Goal: Task Accomplishment & Management: Manage account settings

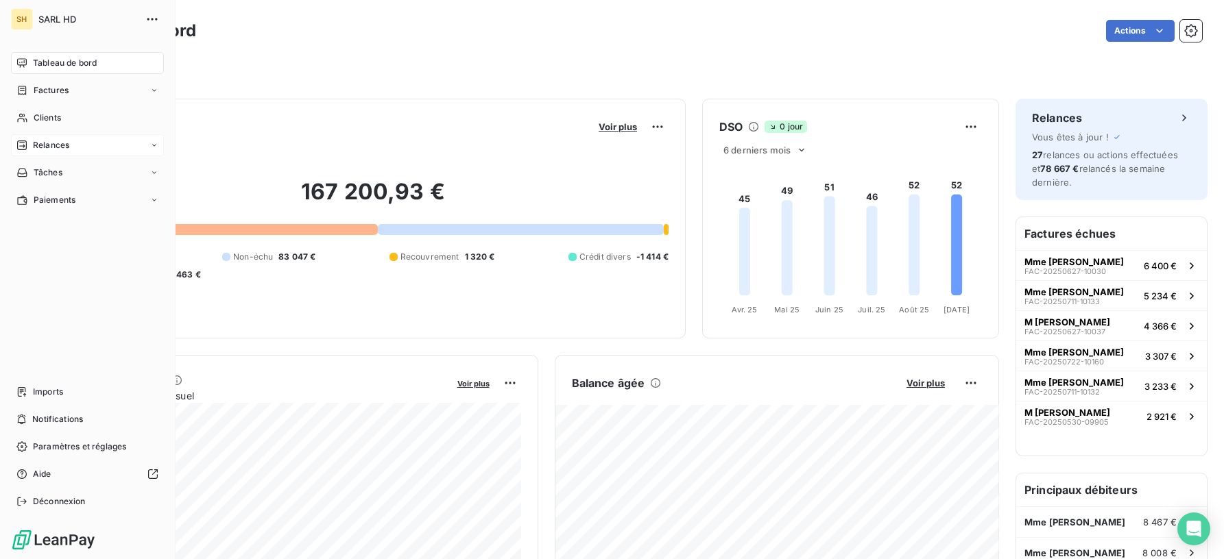
click at [31, 153] on div "Relances" at bounding box center [87, 145] width 153 height 22
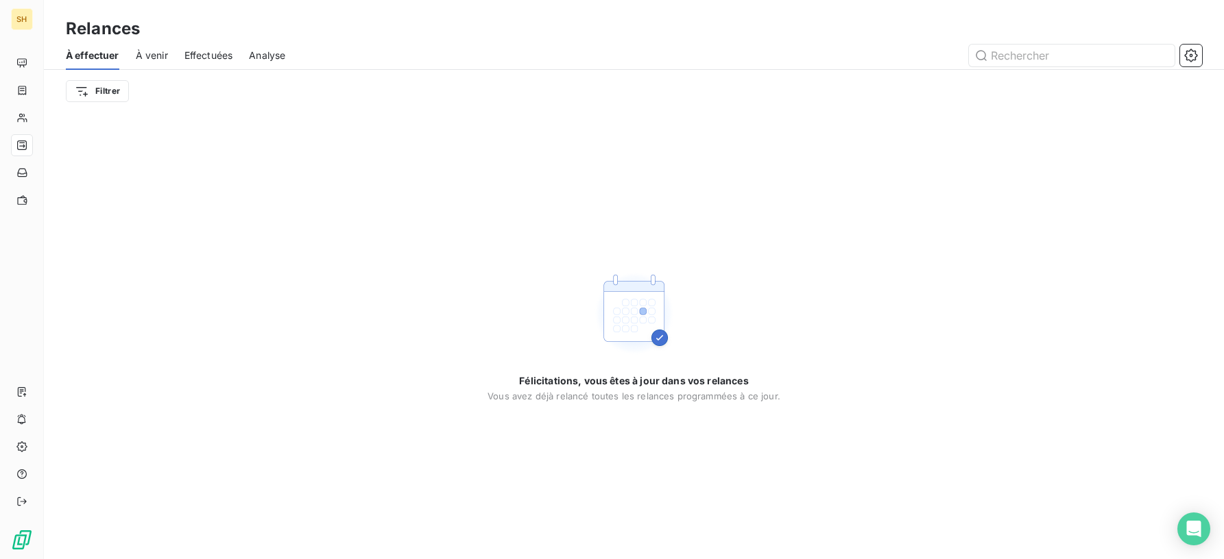
click at [214, 56] on span "Effectuées" at bounding box center [208, 56] width 49 height 14
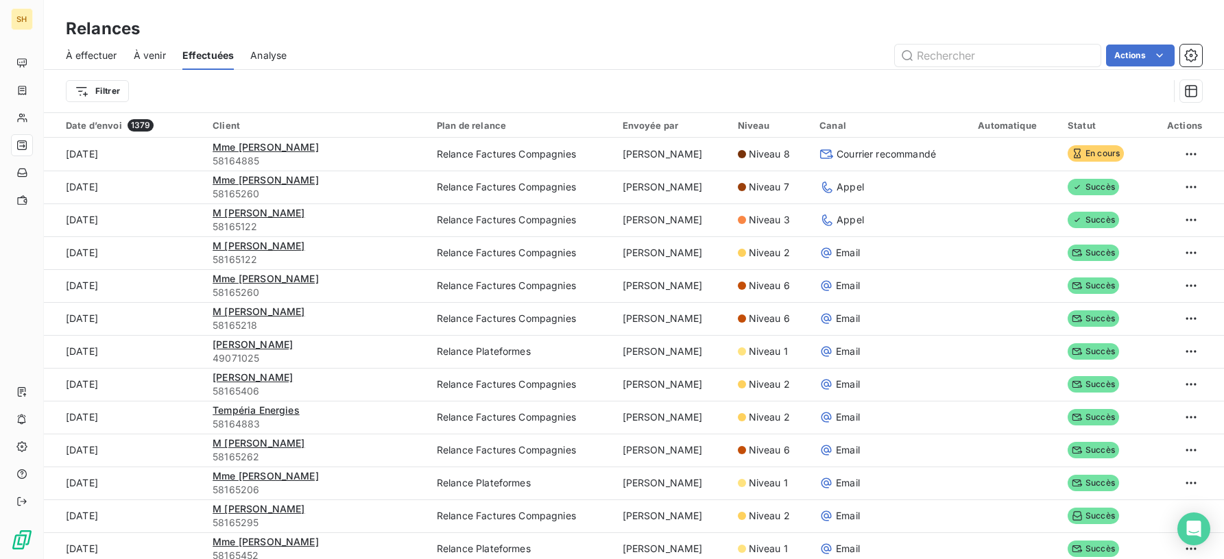
click at [79, 56] on span "À effectuer" at bounding box center [91, 56] width 51 height 14
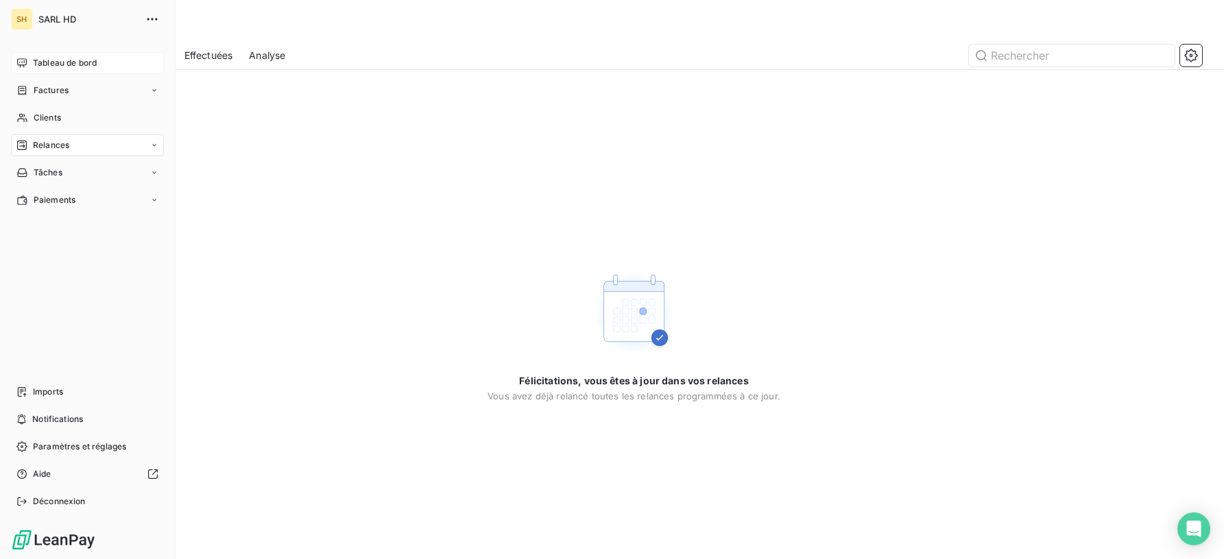
click at [53, 62] on span "Tableau de bord" at bounding box center [65, 63] width 64 height 12
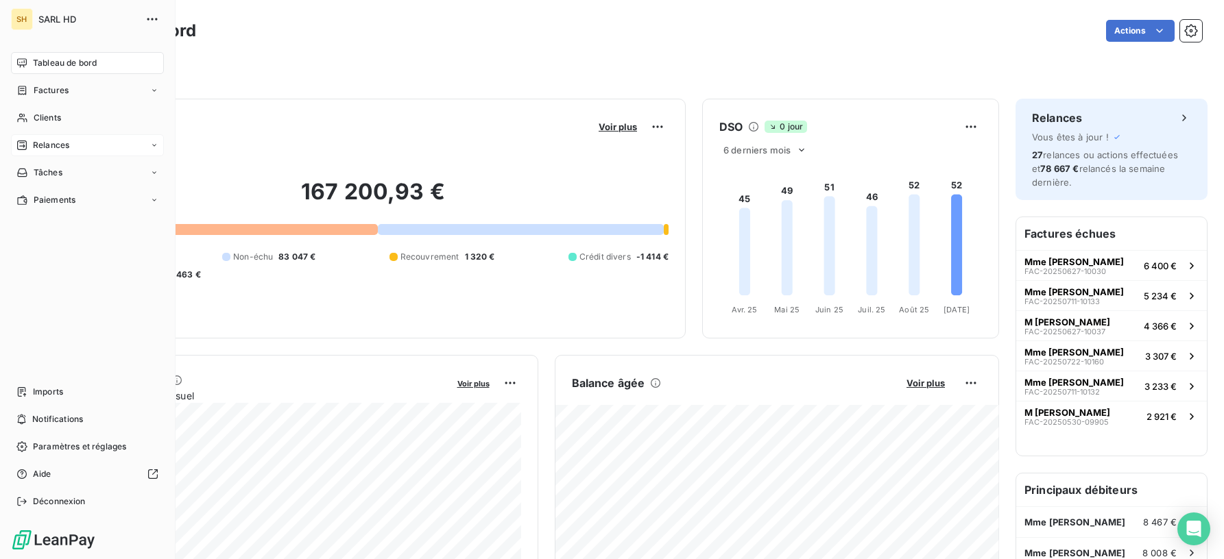
click at [65, 152] on div "Relances" at bounding box center [87, 145] width 153 height 22
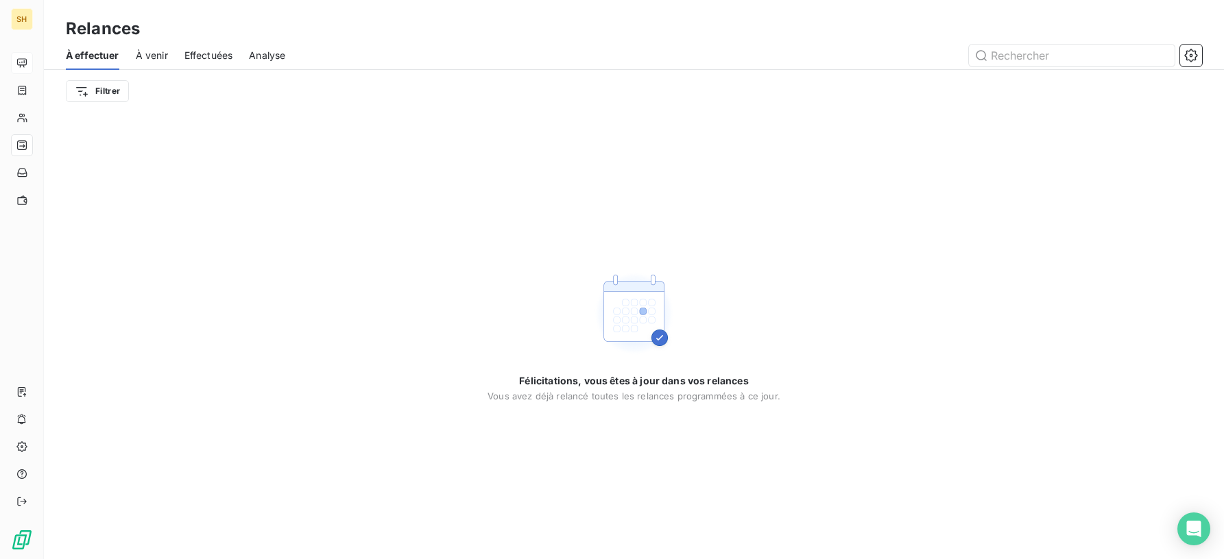
click at [153, 54] on span "À venir" at bounding box center [152, 56] width 32 height 14
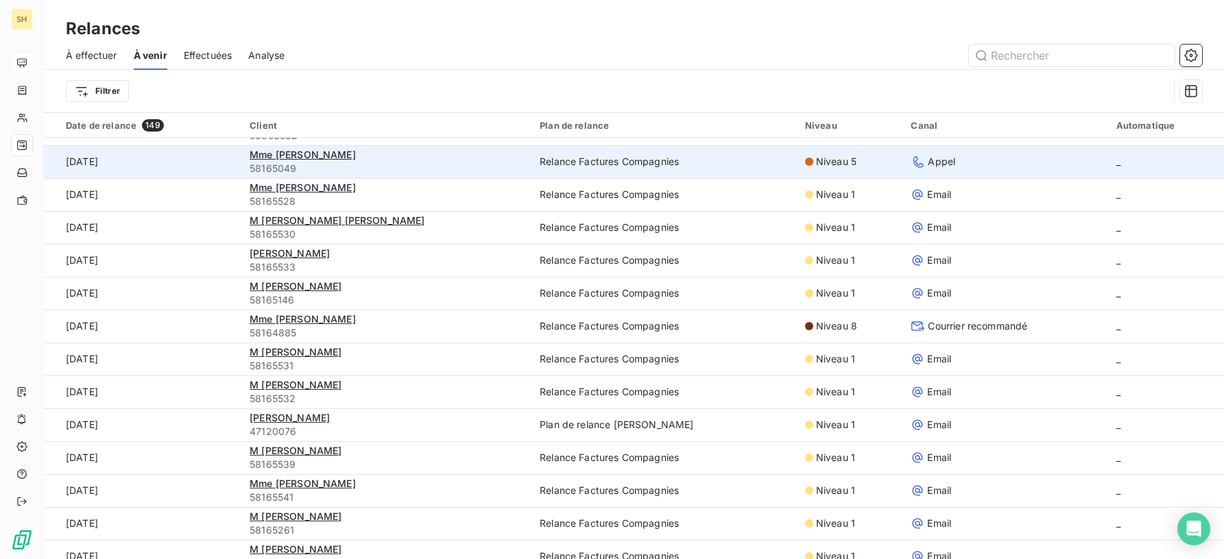
scroll to position [1507, 0]
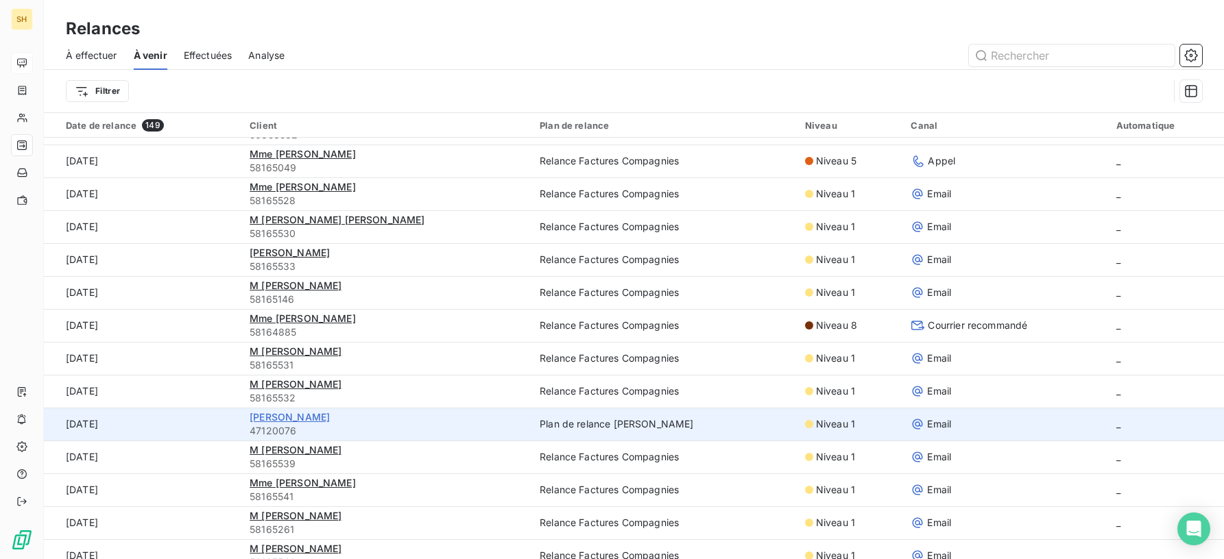
click at [324, 414] on span "LAURENT Marie-Sarah" at bounding box center [290, 417] width 80 height 12
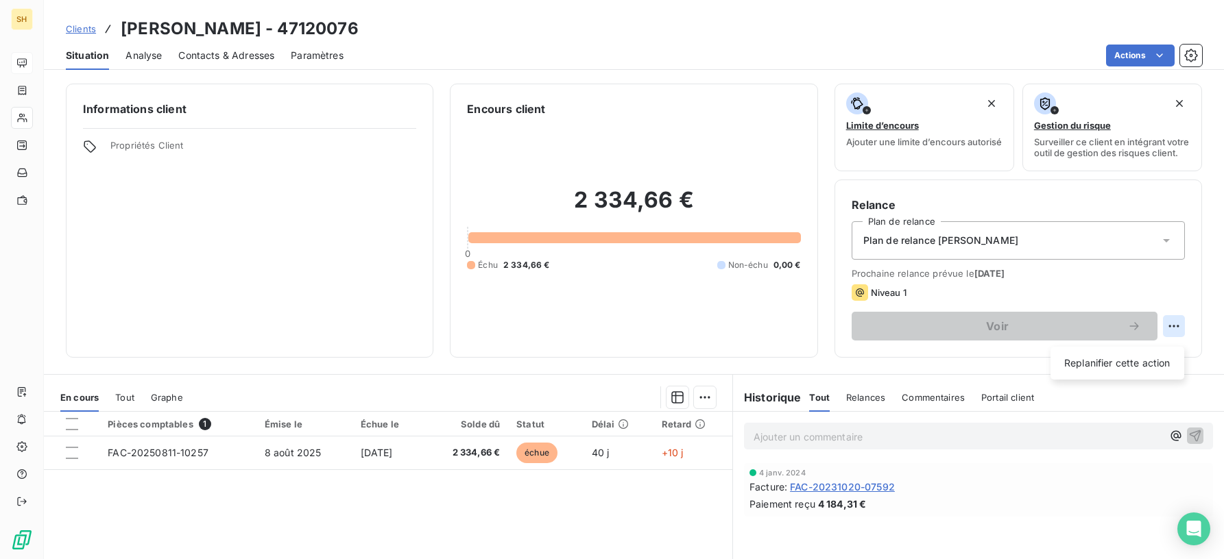
click at [1173, 328] on html "SH Clients LAURENT Marie-Sarah - 47120076 Situation Analyse Contacts & Adresses…" at bounding box center [612, 279] width 1224 height 559
click at [1131, 363] on div "Replanifier cette action" at bounding box center [1117, 363] width 123 height 22
select select "8"
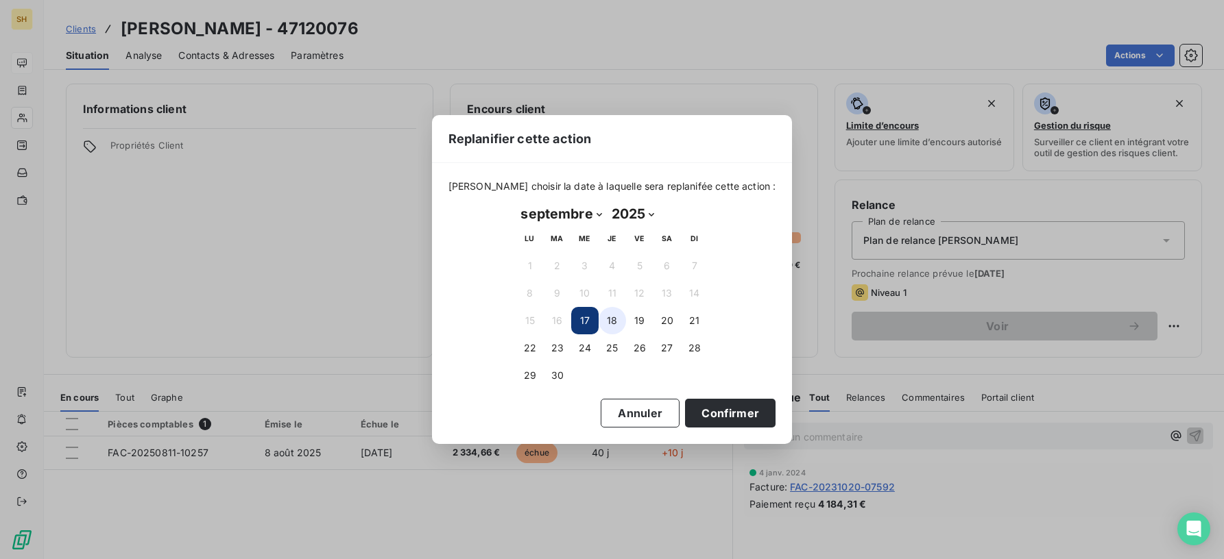
click at [607, 320] on button "18" at bounding box center [612, 320] width 27 height 27
click at [718, 404] on button "Confirmer" at bounding box center [730, 413] width 90 height 29
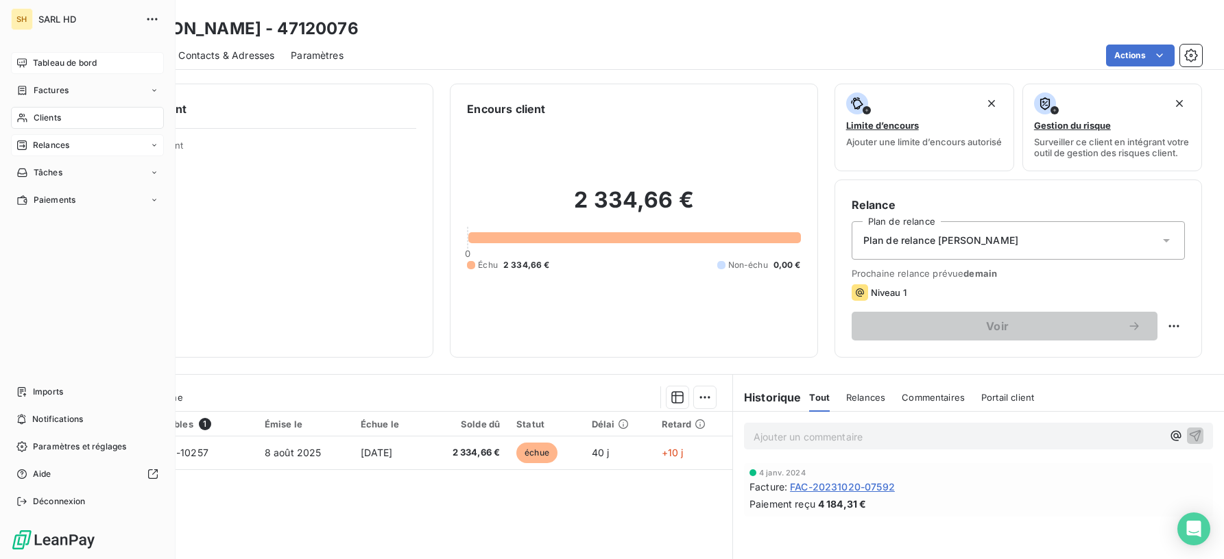
click at [43, 141] on span "Relances" at bounding box center [51, 145] width 36 height 12
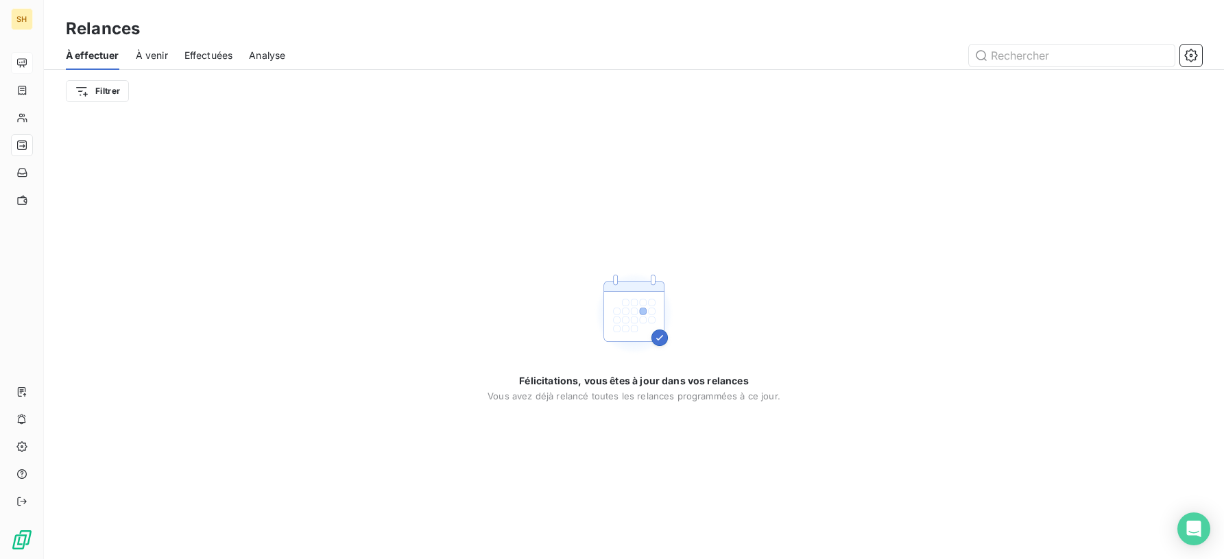
click at [156, 58] on span "À venir" at bounding box center [152, 56] width 32 height 14
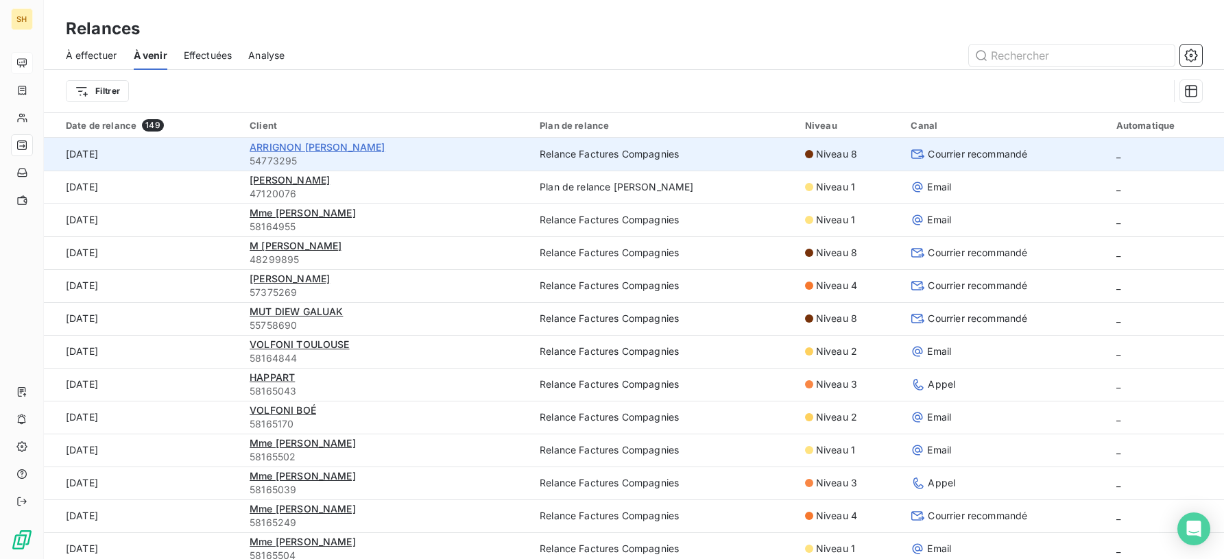
click at [293, 151] on span "ARRIGNON Sandy" at bounding box center [317, 147] width 135 height 12
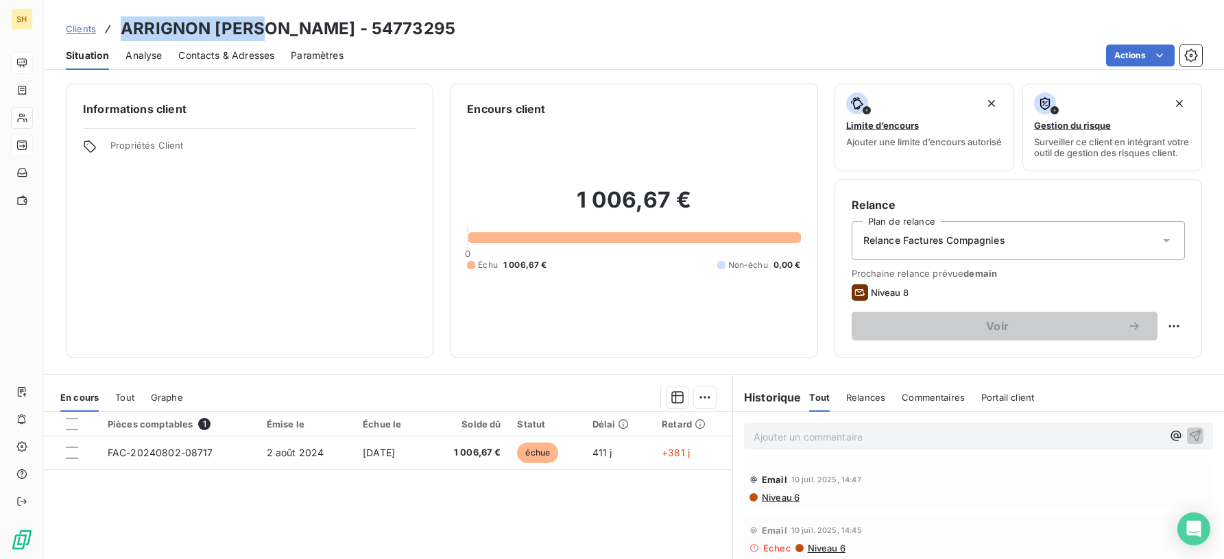
drag, startPoint x: 265, startPoint y: 27, endPoint x: 125, endPoint y: 25, distance: 139.9
click at [125, 25] on h3 "ARRIGNON Sandy - 54773295" at bounding box center [288, 28] width 335 height 25
copy h3 "ARRIGNON Sandy"
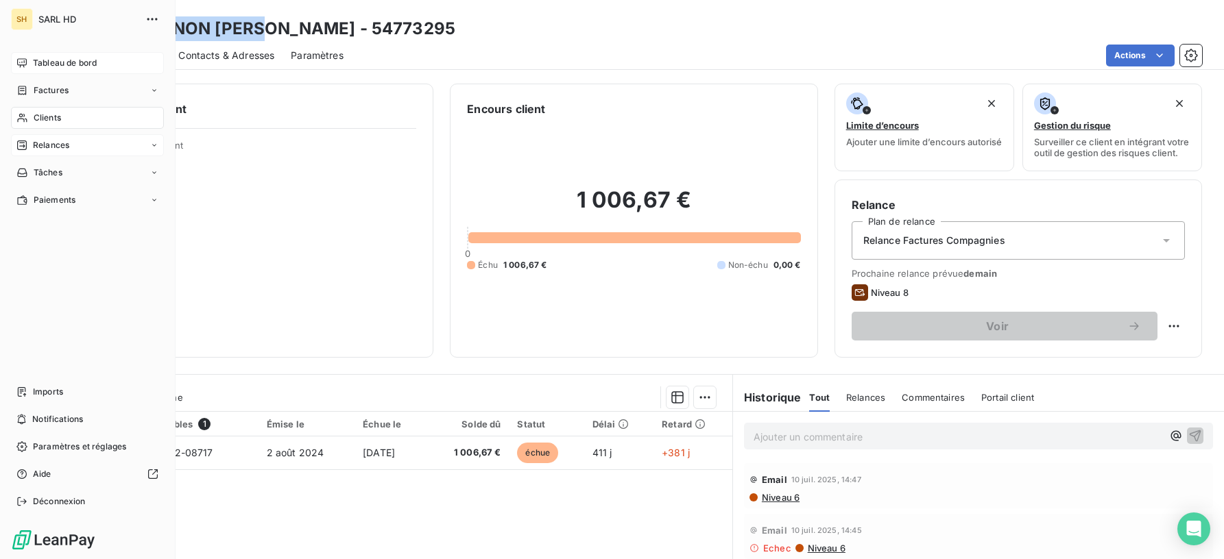
click at [66, 147] on span "Relances" at bounding box center [51, 145] width 36 height 12
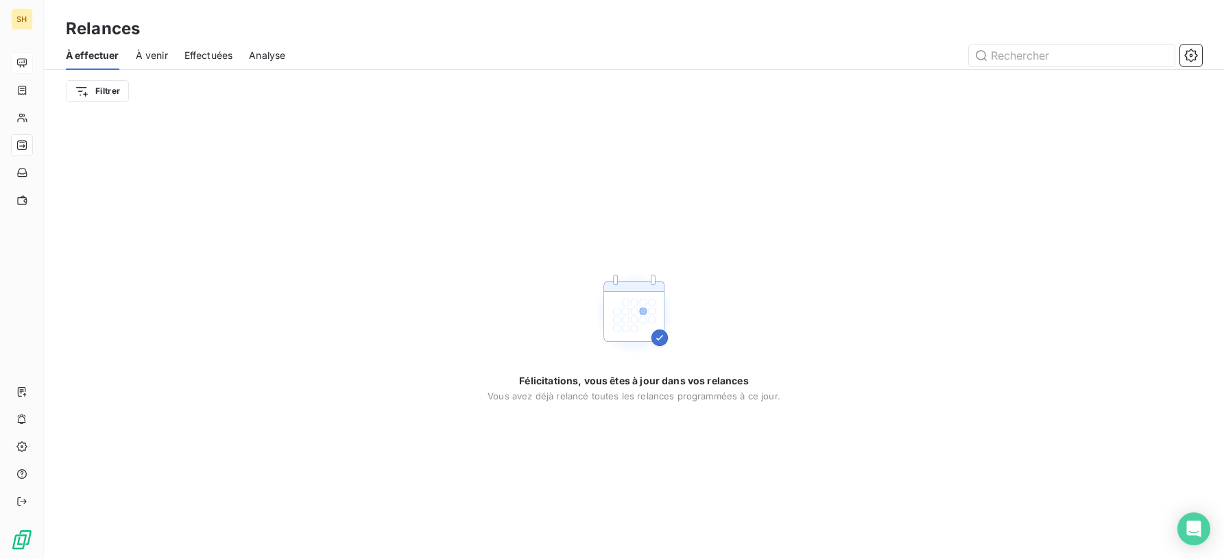
click at [169, 53] on div "À effectuer À venir Effectuées Analyse" at bounding box center [634, 55] width 1180 height 29
click at [162, 53] on span "À venir" at bounding box center [152, 56] width 32 height 14
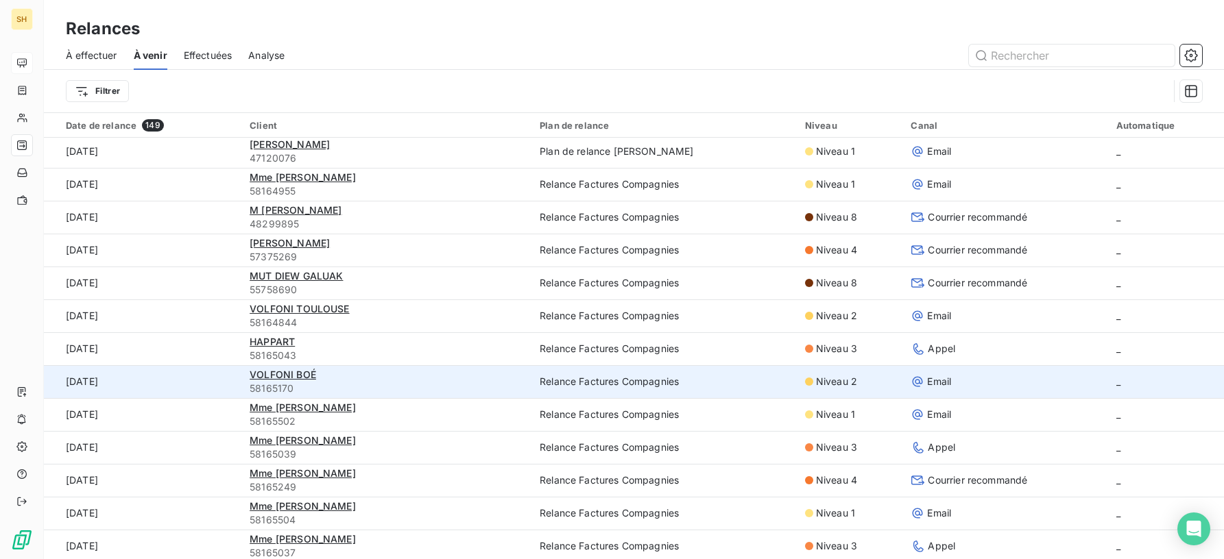
scroll to position [51, 0]
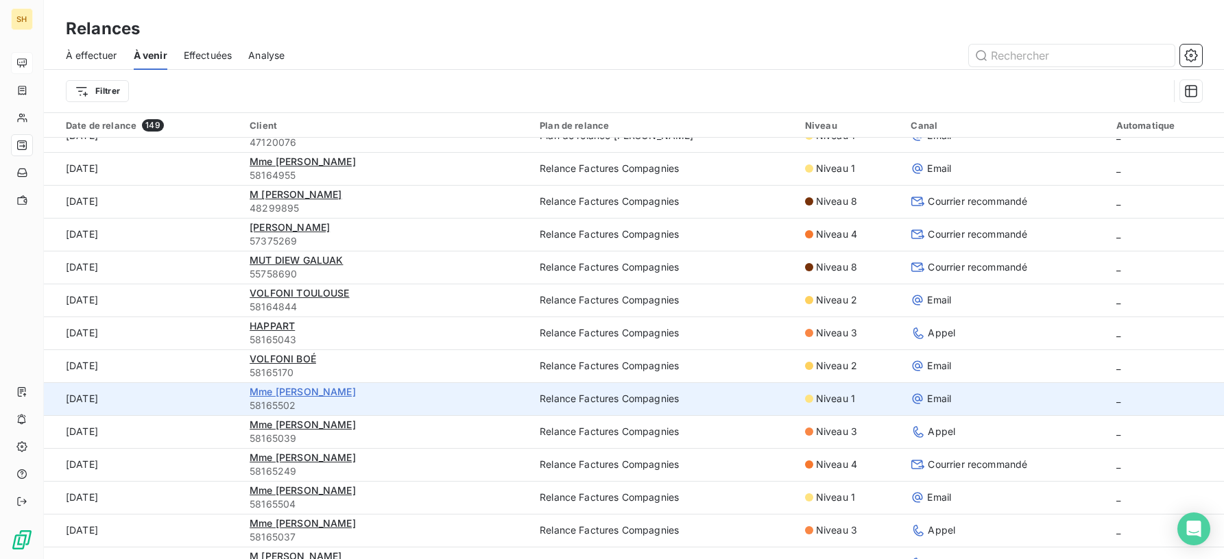
click at [342, 393] on span "Mme Christiane LIBBRECHT" at bounding box center [303, 392] width 106 height 12
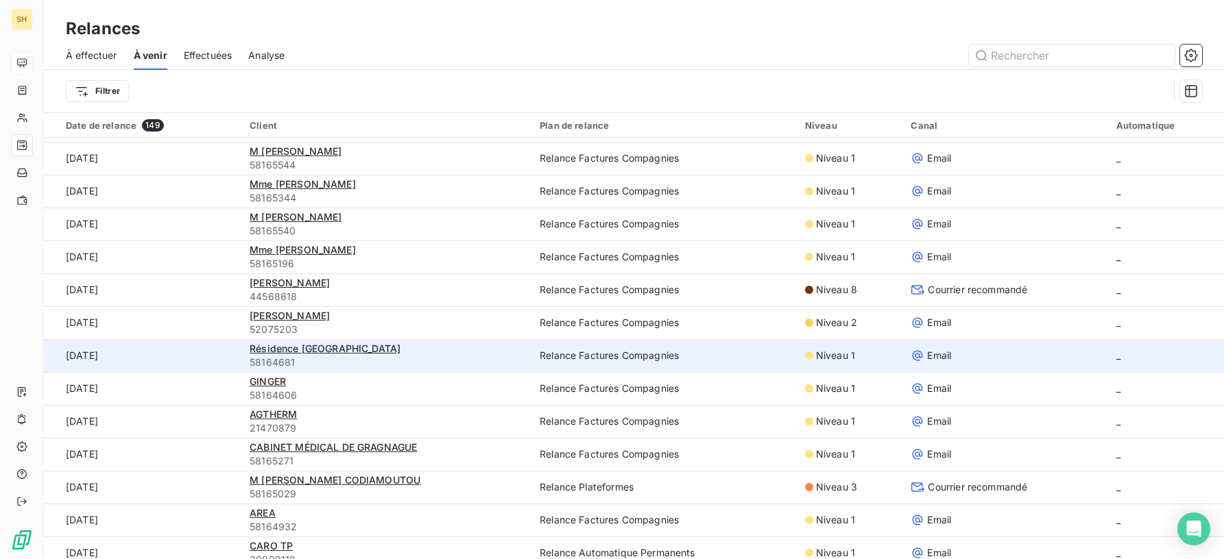
scroll to position [2038, 0]
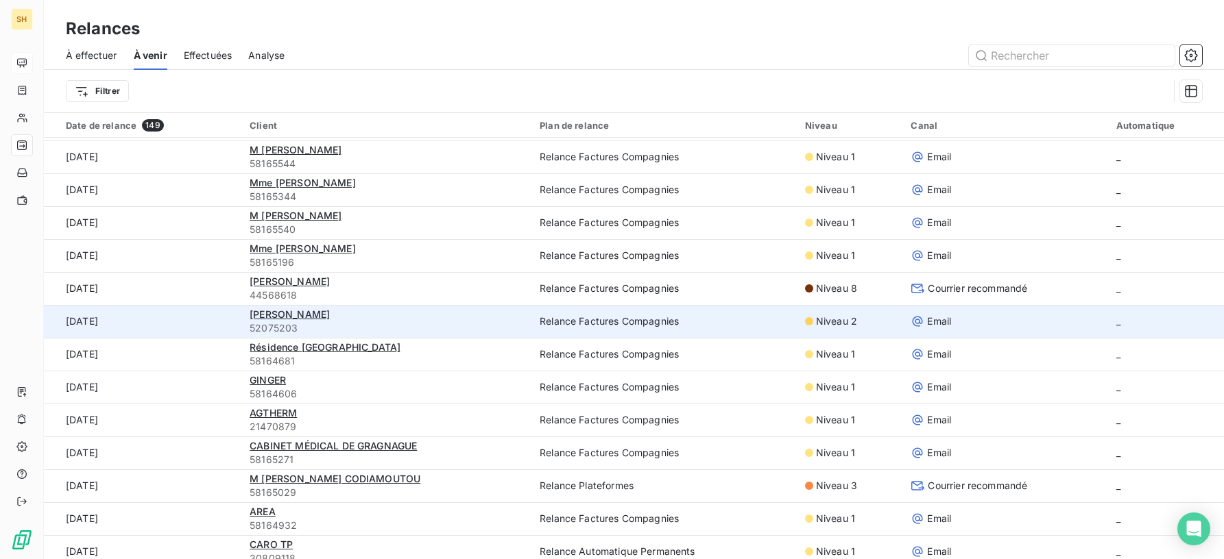
click at [312, 320] on div "MONTET Valérie" at bounding box center [387, 315] width 274 height 14
click at [307, 315] on span "MONTET Valérie" at bounding box center [290, 315] width 80 height 12
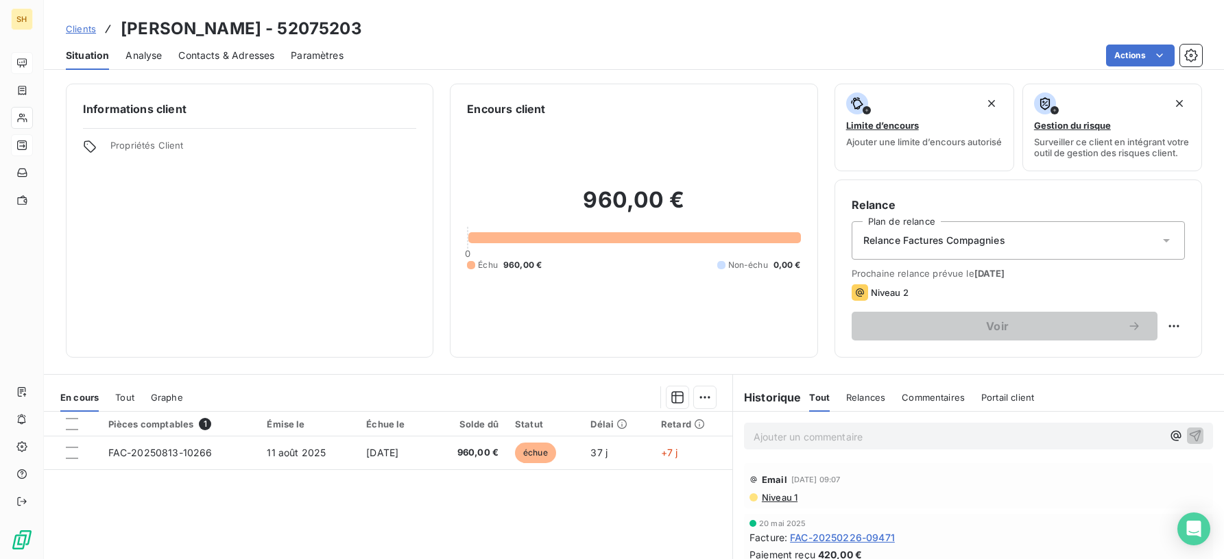
click at [219, 58] on span "Contacts & Adresses" at bounding box center [226, 56] width 96 height 14
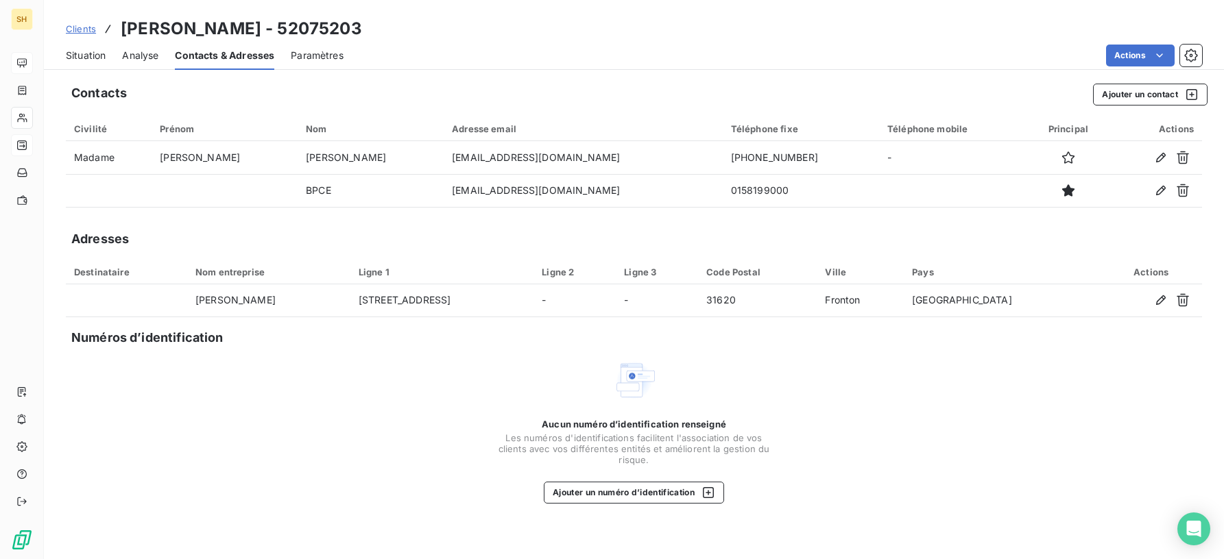
click at [91, 57] on span "Situation" at bounding box center [86, 56] width 40 height 14
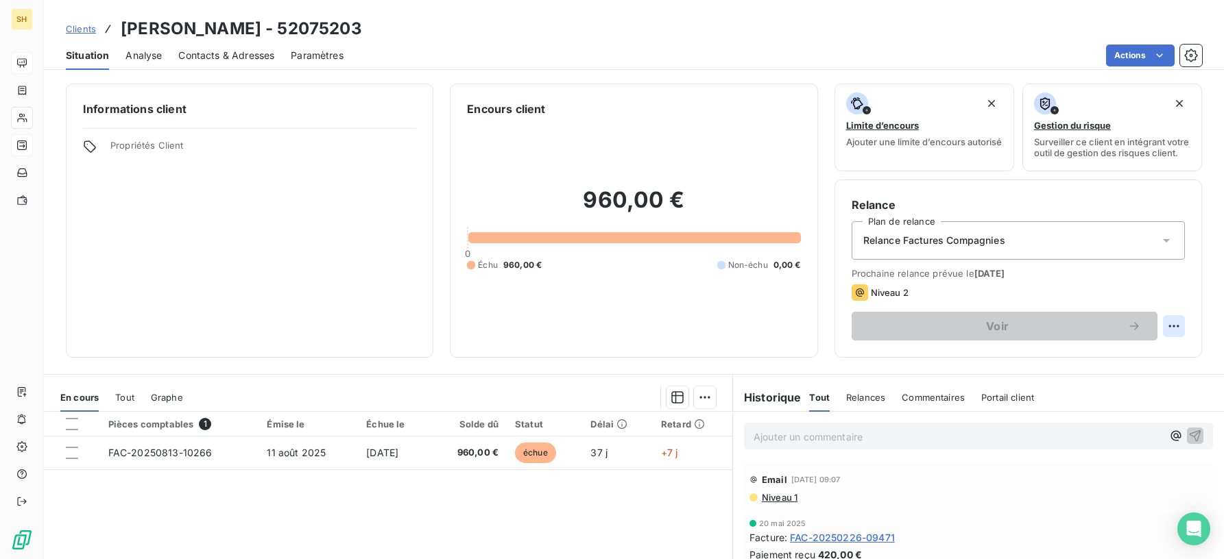
click at [1172, 329] on html "SH Clients MONTET Valérie - 52075203 Situation Analyse Contacts & Adresses Para…" at bounding box center [612, 279] width 1224 height 559
click at [1116, 365] on div "Replanifier cette action" at bounding box center [1117, 363] width 123 height 22
select select "8"
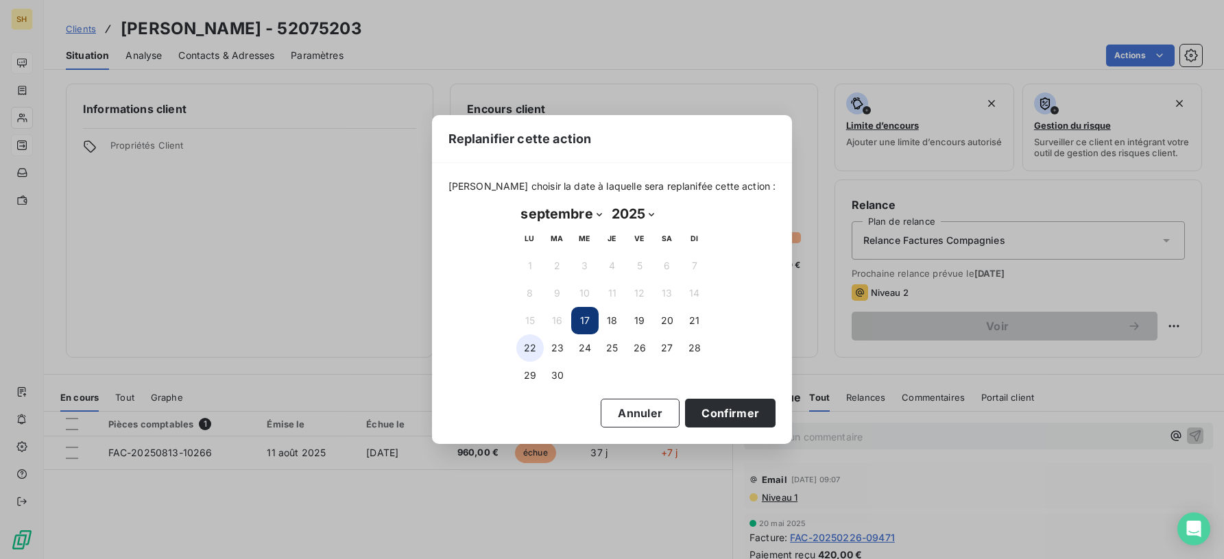
click at [526, 346] on button "22" at bounding box center [529, 348] width 27 height 27
click at [694, 411] on button "Confirmer" at bounding box center [730, 413] width 90 height 29
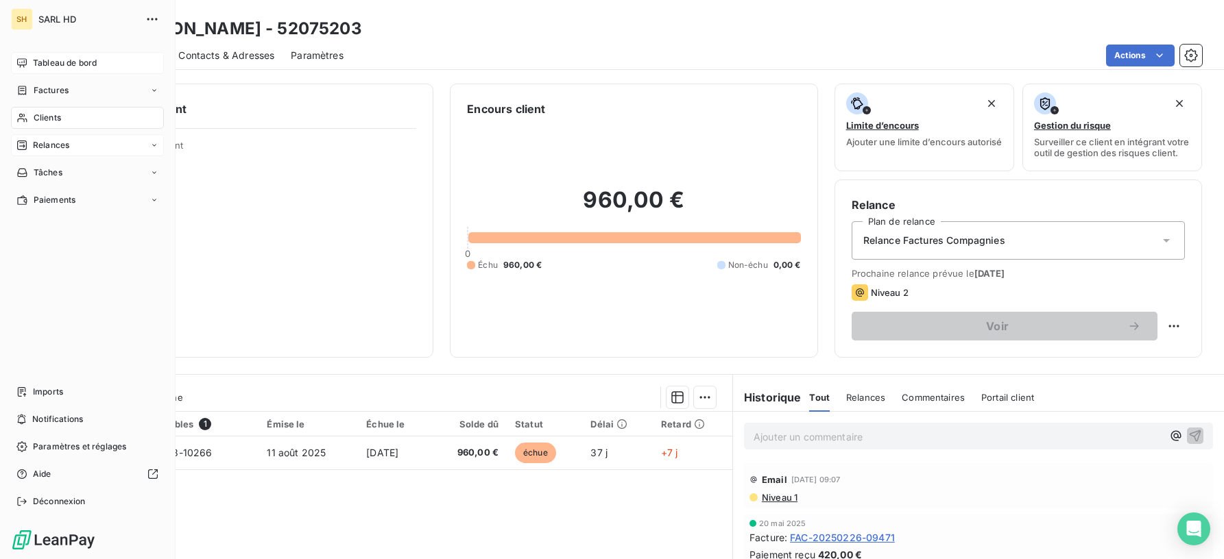
click at [19, 142] on icon at bounding box center [21, 145] width 11 height 11
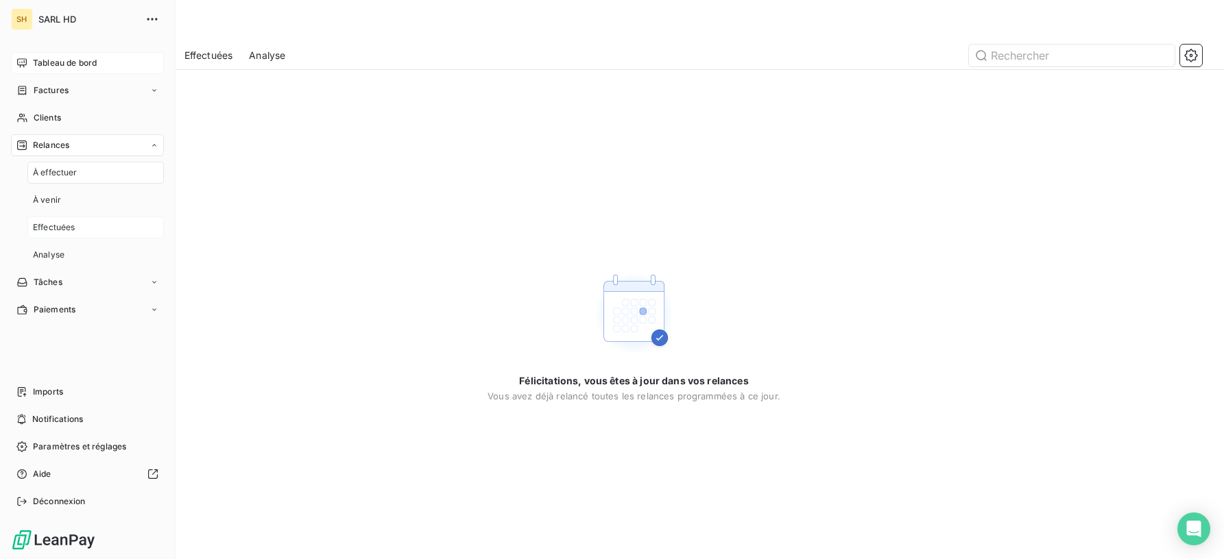
click at [75, 230] on div "Effectuées" at bounding box center [95, 228] width 136 height 22
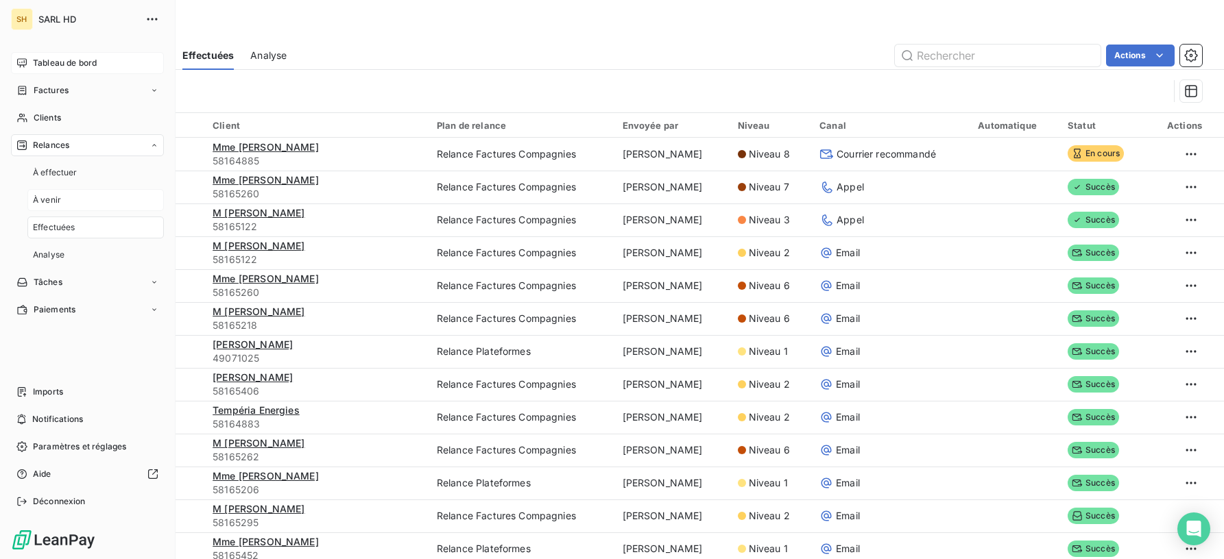
click at [73, 200] on div "À venir" at bounding box center [95, 200] width 136 height 22
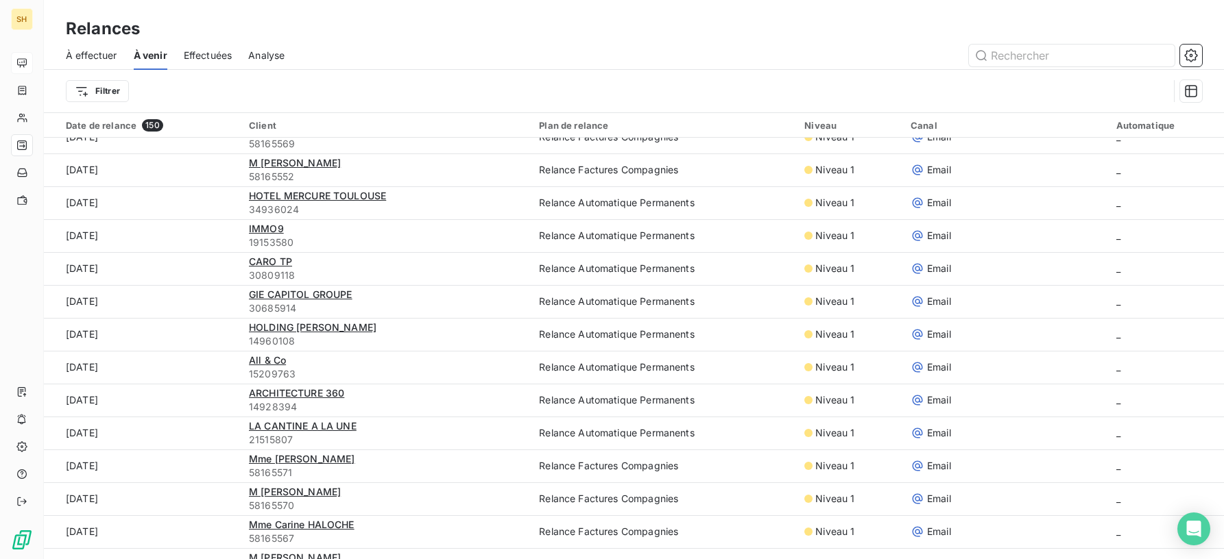
scroll to position [2870, 0]
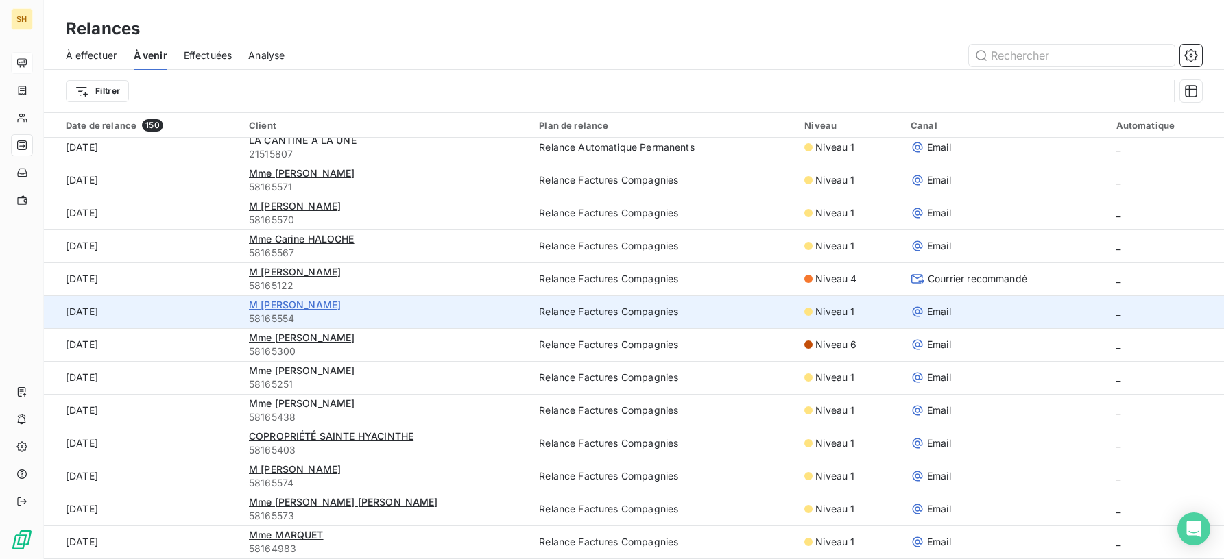
click at [335, 304] on span "M Mickael RAIMONDO" at bounding box center [295, 305] width 92 height 12
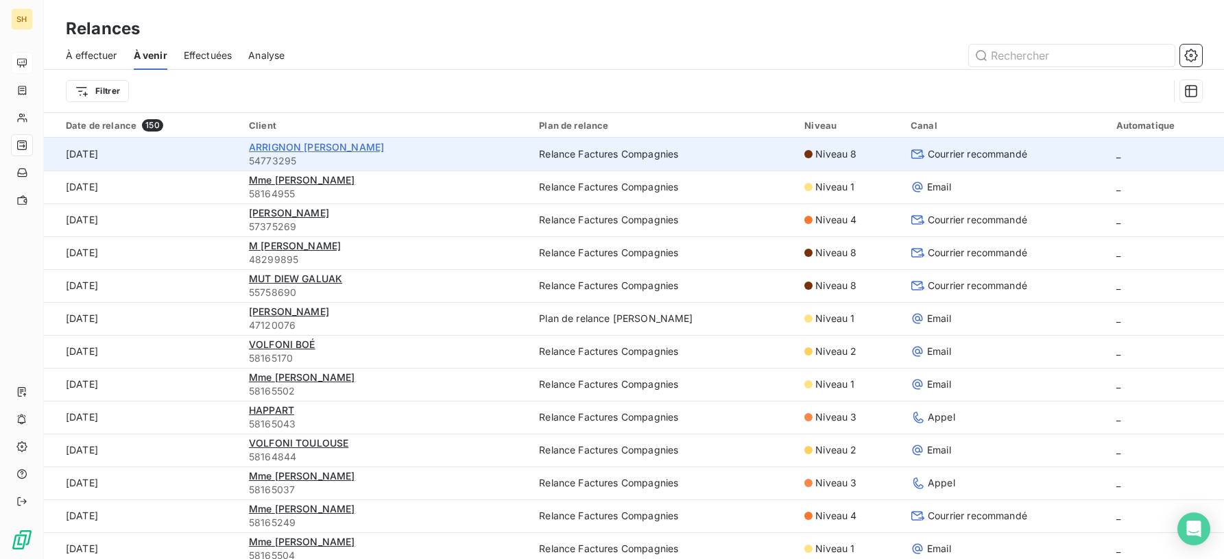
click at [315, 150] on span "ARRIGNON Sandy" at bounding box center [316, 147] width 135 height 12
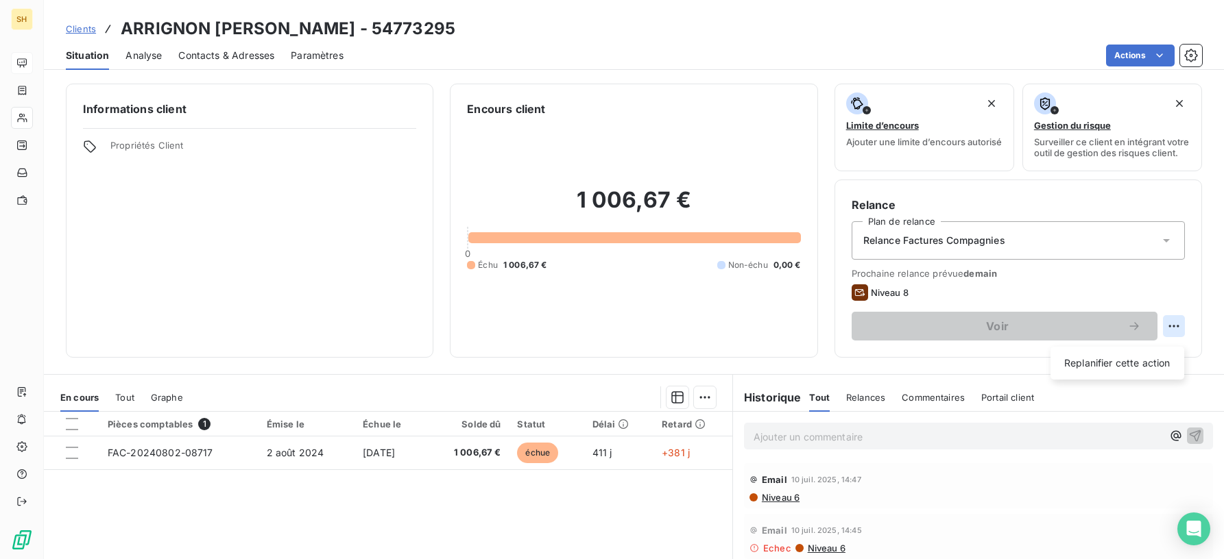
click at [1177, 334] on html "SH Clients ARRIGNON Sandy - 54773295 Situation Analyse Contacts & Adresses Para…" at bounding box center [612, 279] width 1224 height 559
click at [1139, 361] on div "Replanifier cette action" at bounding box center [1117, 363] width 123 height 22
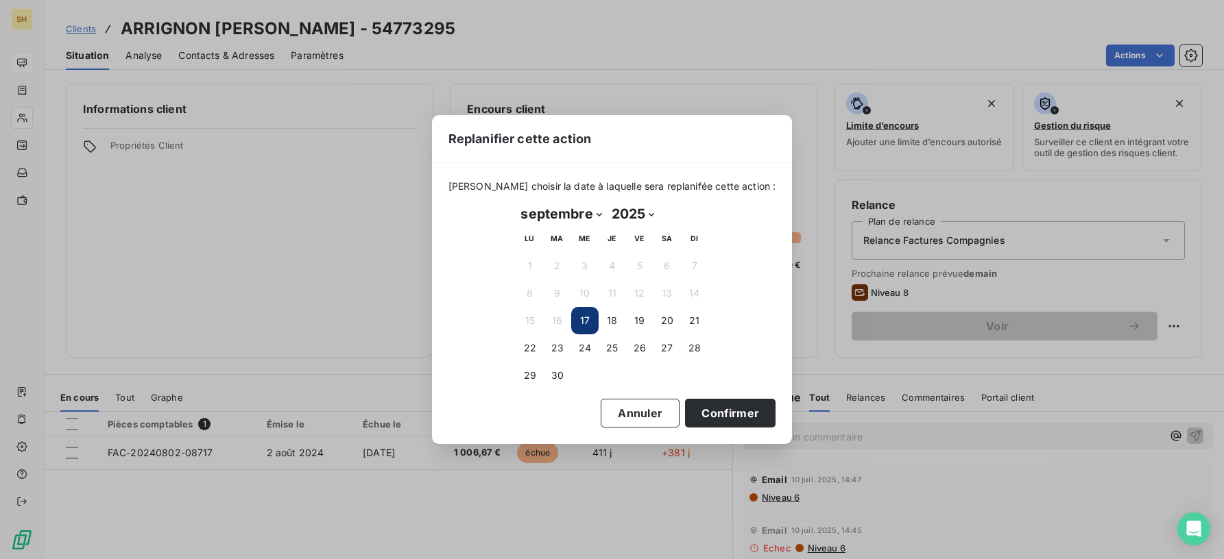
click at [579, 213] on select "janvier février mars avril mai juin juillet août septembre octobre novembre déc…" at bounding box center [561, 214] width 90 height 22
select select "11"
drag, startPoint x: 581, startPoint y: 378, endPoint x: 616, endPoint y: 389, distance: 36.2
click at [581, 378] on button "31" at bounding box center [584, 375] width 27 height 27
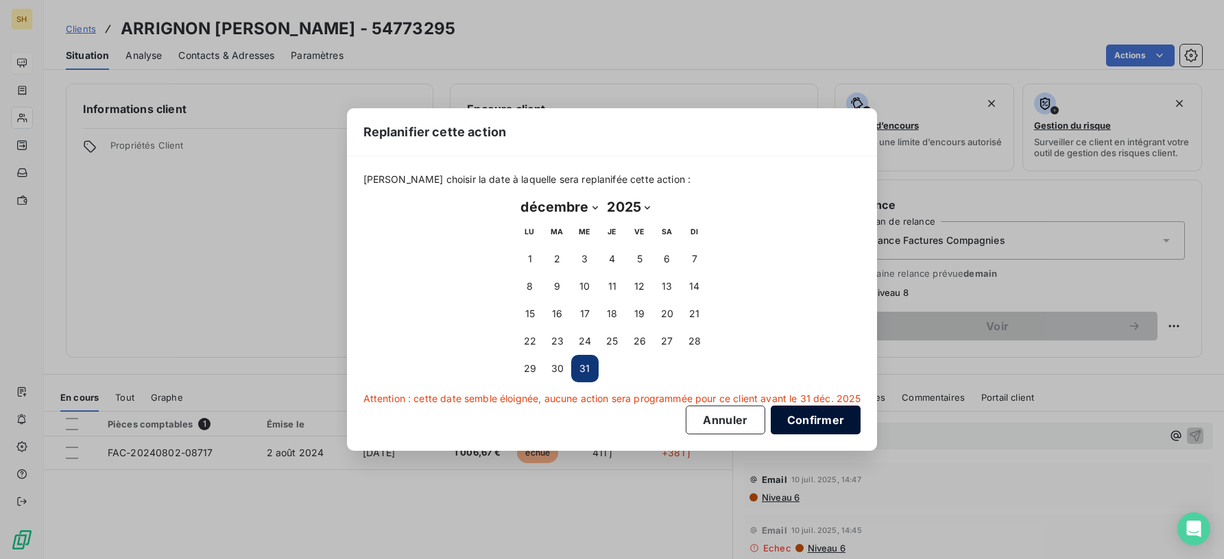
click at [784, 420] on button "Confirmer" at bounding box center [816, 420] width 90 height 29
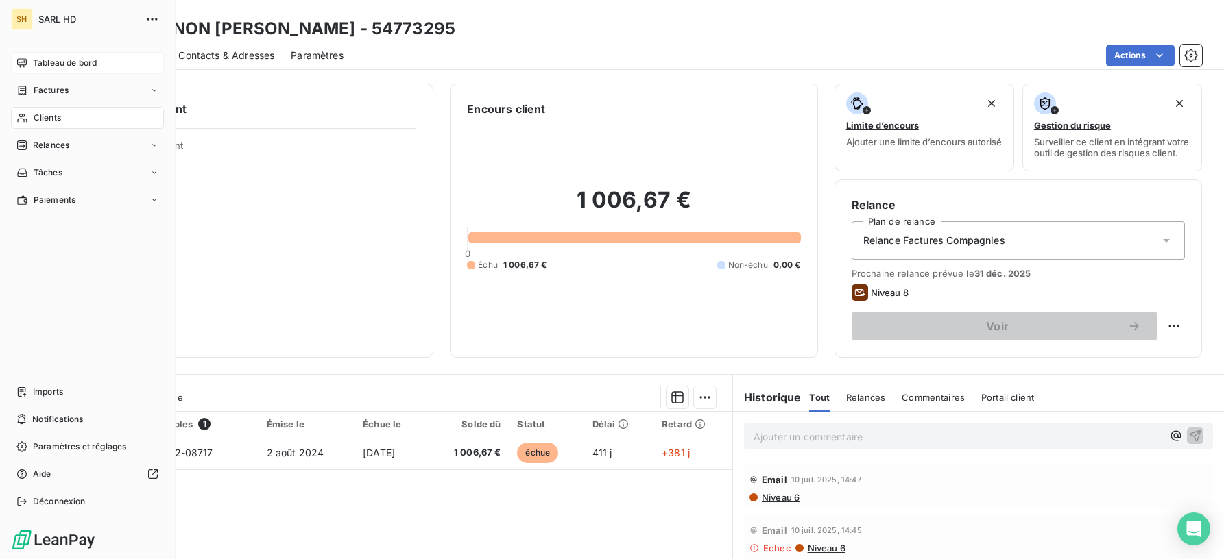
click at [19, 41] on div "SH SARL HD Tableau de bord Factures Clients Relances Tâches Paiements Imports N…" at bounding box center [88, 279] width 176 height 559
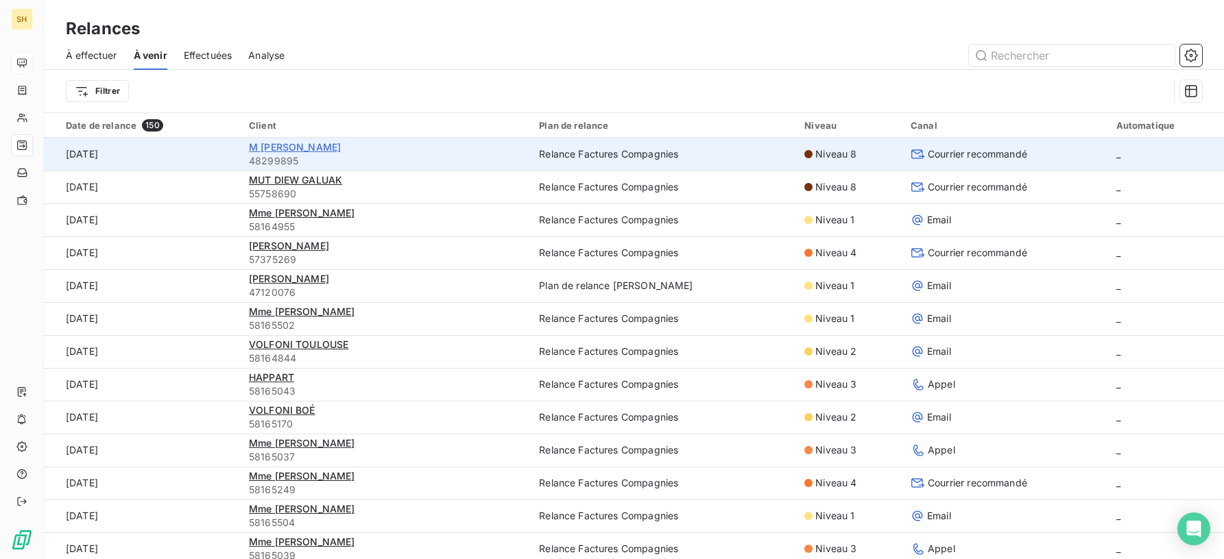
click at [294, 145] on span "M Régis PITOUT" at bounding box center [295, 147] width 92 height 12
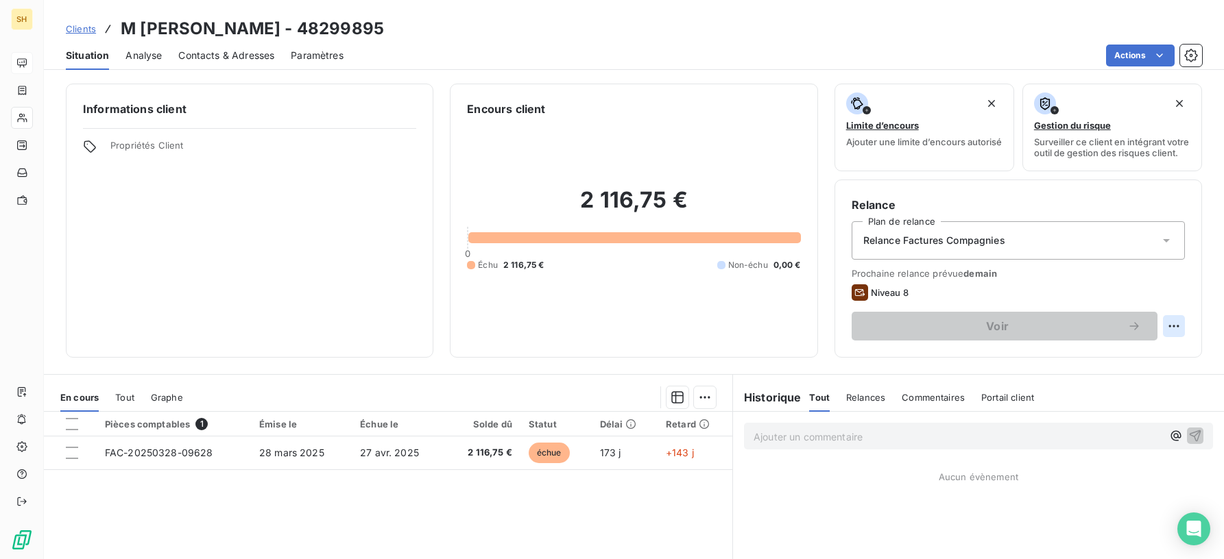
click at [1177, 330] on html "SH Clients M Régis PITOUT - 48299895 Situation Analyse Contacts & Adresses Para…" at bounding box center [612, 279] width 1224 height 559
click at [1120, 363] on div "Replanifier cette action" at bounding box center [1117, 363] width 123 height 22
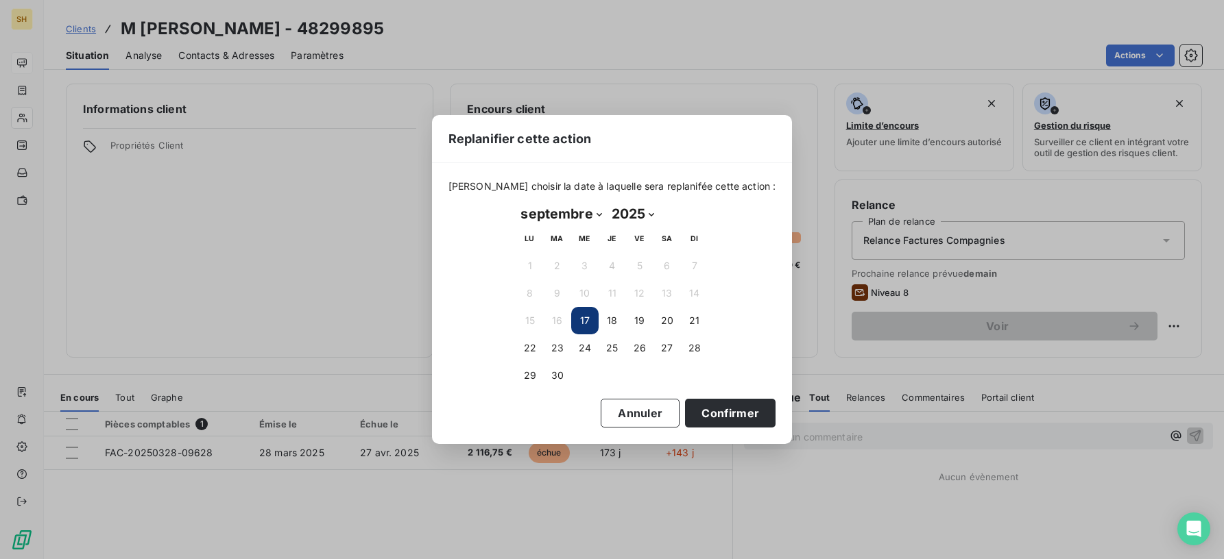
click at [530, 210] on select "janvier février mars avril mai juin juillet août septembre octobre novembre déc…" at bounding box center [561, 214] width 90 height 22
select select "11"
drag, startPoint x: 566, startPoint y: 374, endPoint x: 575, endPoint y: 374, distance: 9.6
click at [579, 375] on tr "29 30 31" at bounding box center [612, 375] width 192 height 27
click at [588, 381] on button "31" at bounding box center [584, 375] width 27 height 27
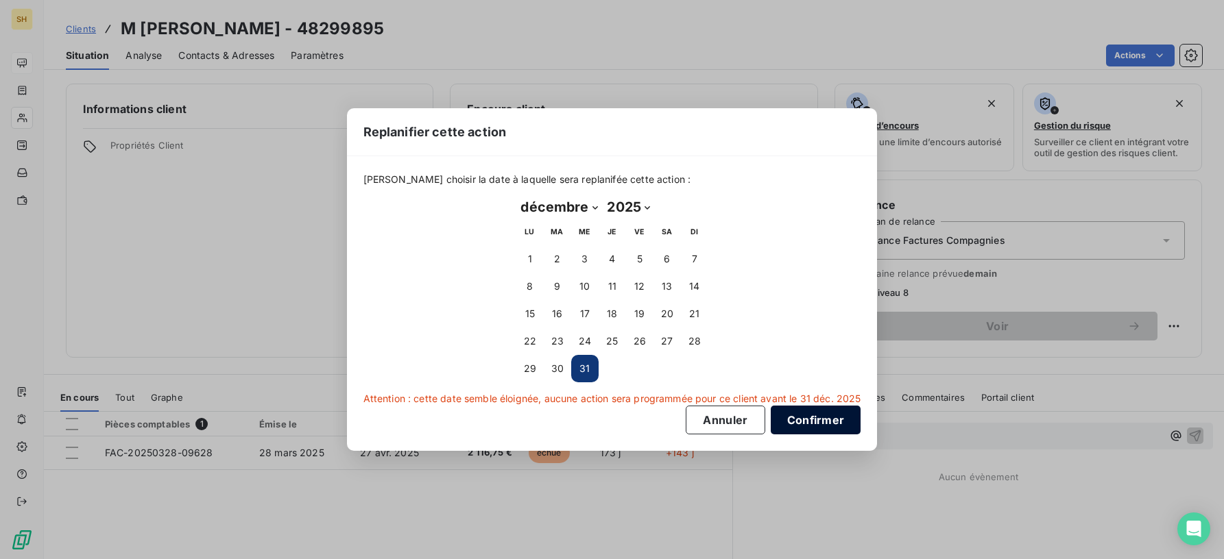
click at [798, 420] on button "Confirmer" at bounding box center [816, 420] width 90 height 29
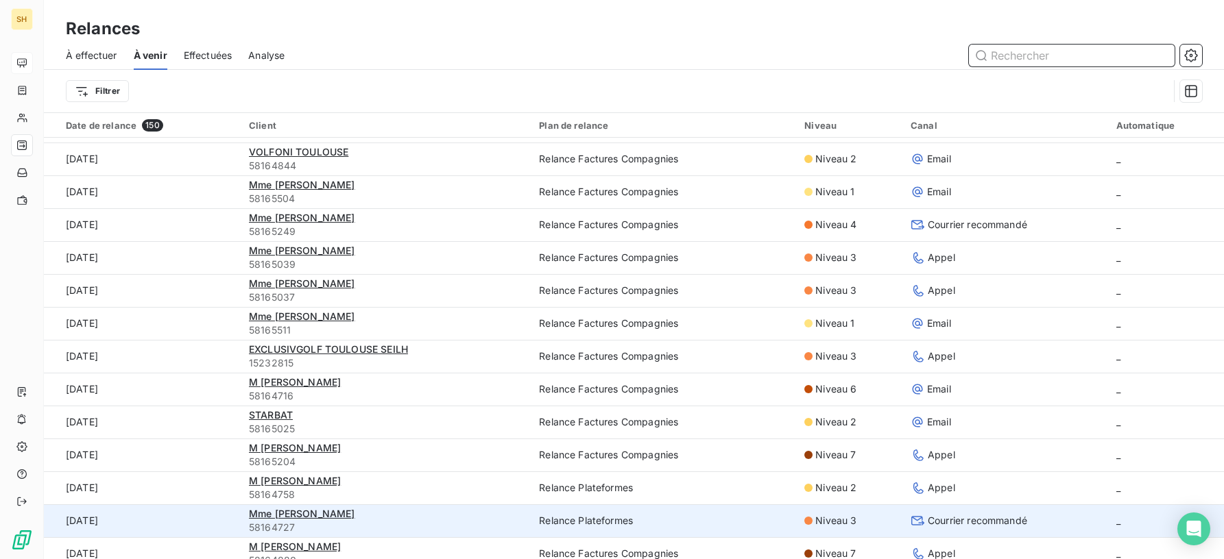
scroll to position [232, 0]
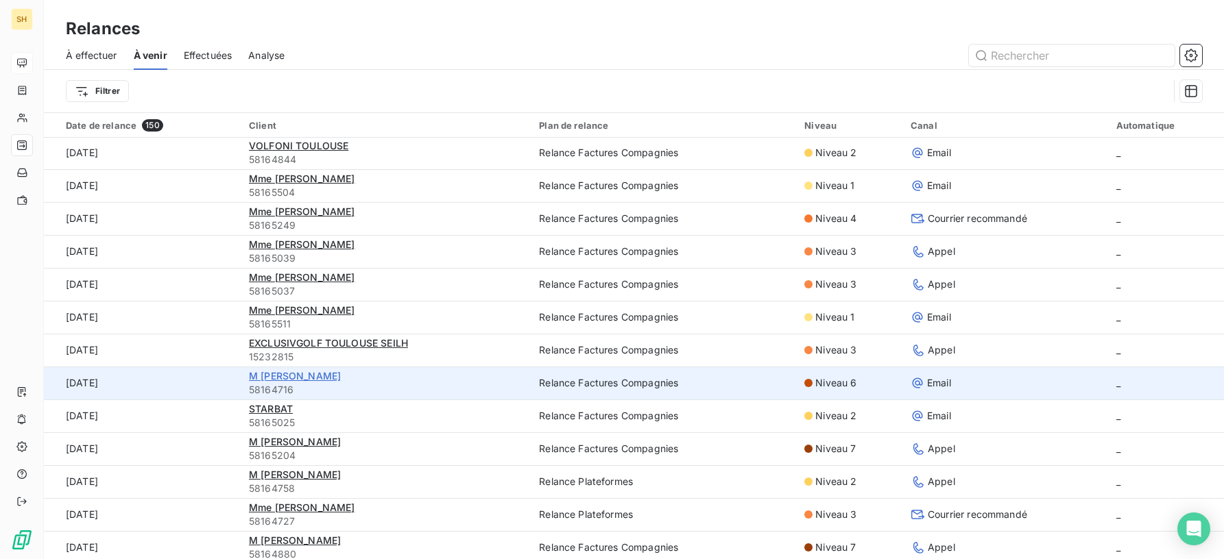
click at [301, 377] on span "M Bruno LOUBET" at bounding box center [295, 376] width 92 height 12
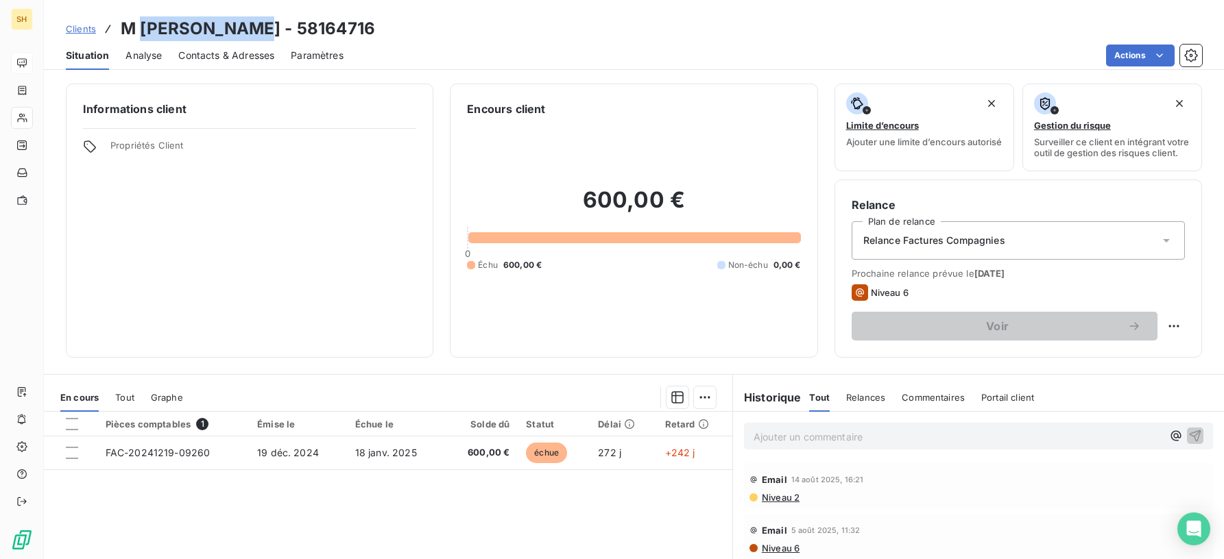
drag, startPoint x: 256, startPoint y: 25, endPoint x: 140, endPoint y: 29, distance: 116.6
click at [140, 29] on h3 "M Bruno LOUBET - 58164716" at bounding box center [248, 28] width 254 height 25
copy h3 "Bruno LOUBET"
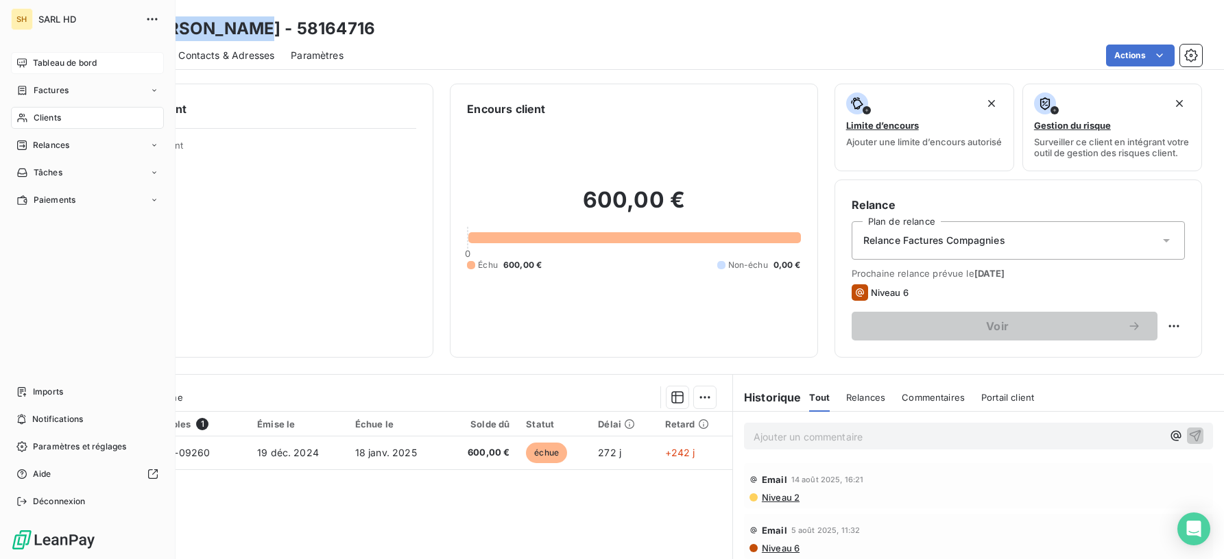
click at [28, 62] on div "Tableau de bord" at bounding box center [87, 63] width 153 height 22
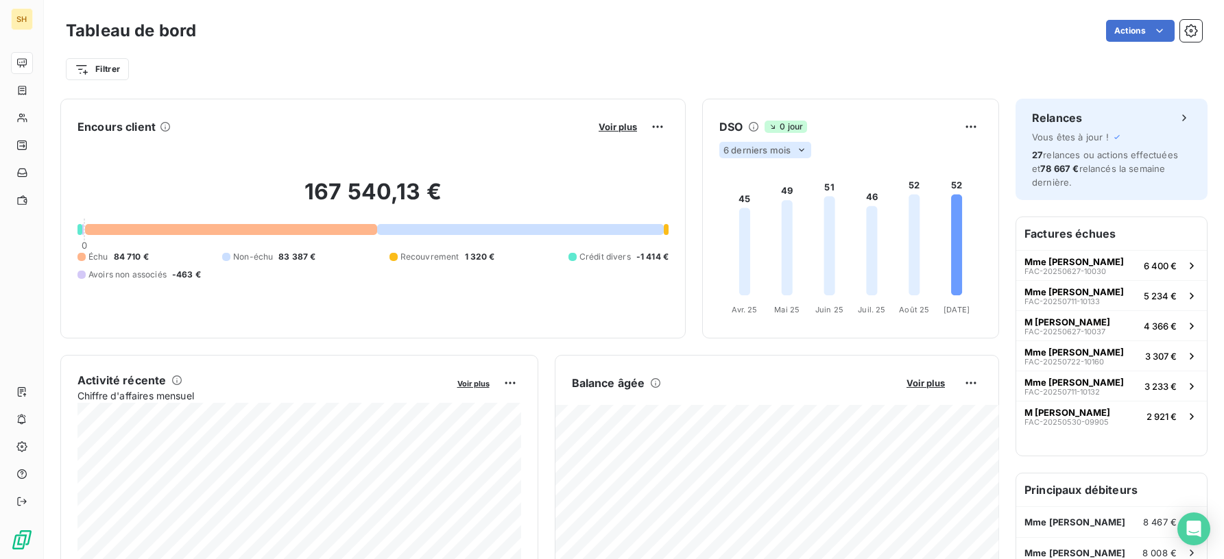
click at [801, 154] on icon at bounding box center [801, 150] width 11 height 11
click at [748, 202] on li "12" at bounding box center [767, 203] width 90 height 25
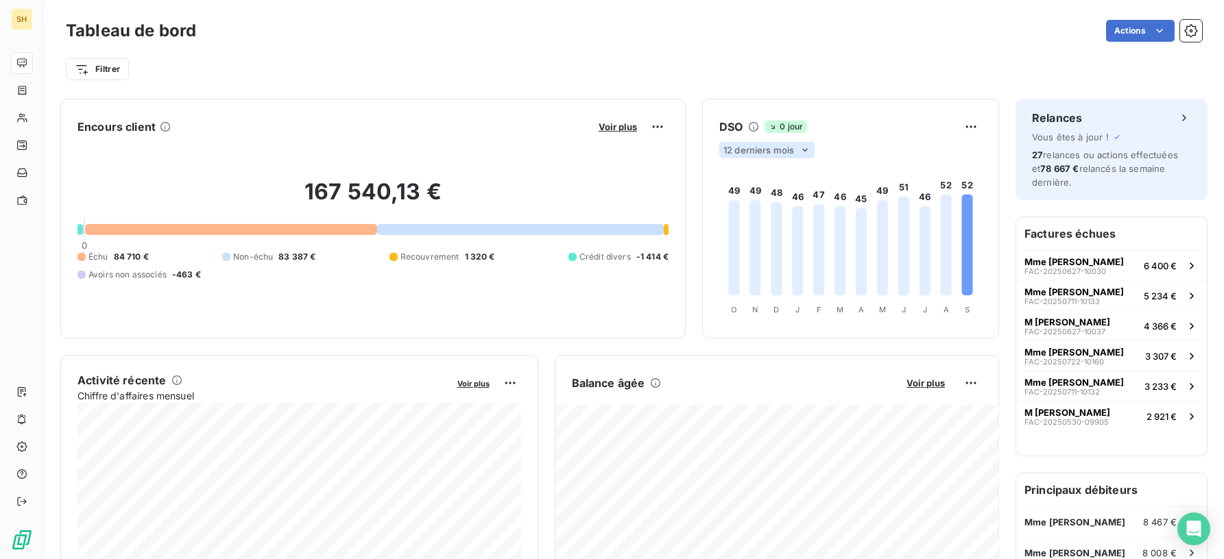
click at [810, 150] on icon at bounding box center [804, 150] width 11 height 11
click at [769, 171] on li "6" at bounding box center [767, 176] width 90 height 25
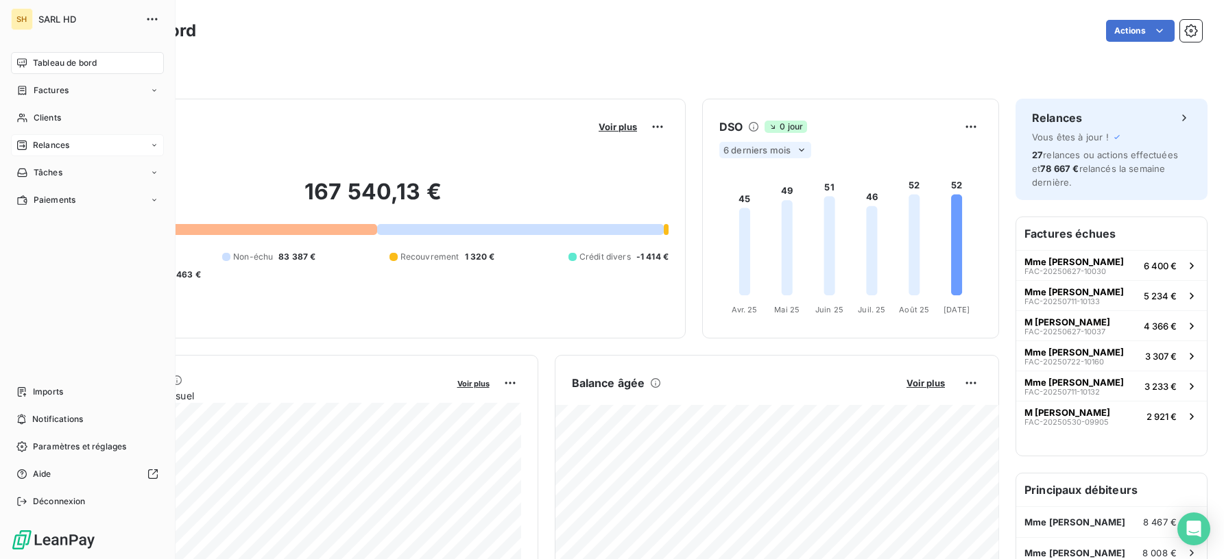
click at [33, 150] on span "Relances" at bounding box center [51, 145] width 36 height 12
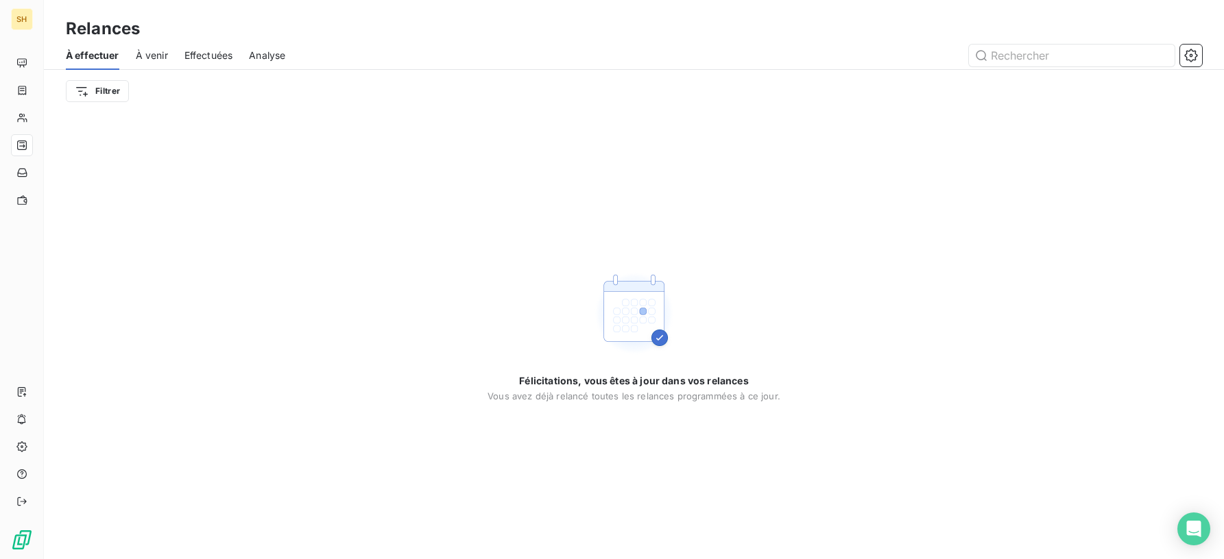
click at [503, 45] on div at bounding box center [752, 56] width 900 height 22
click at [201, 52] on span "Effectuées" at bounding box center [208, 56] width 49 height 14
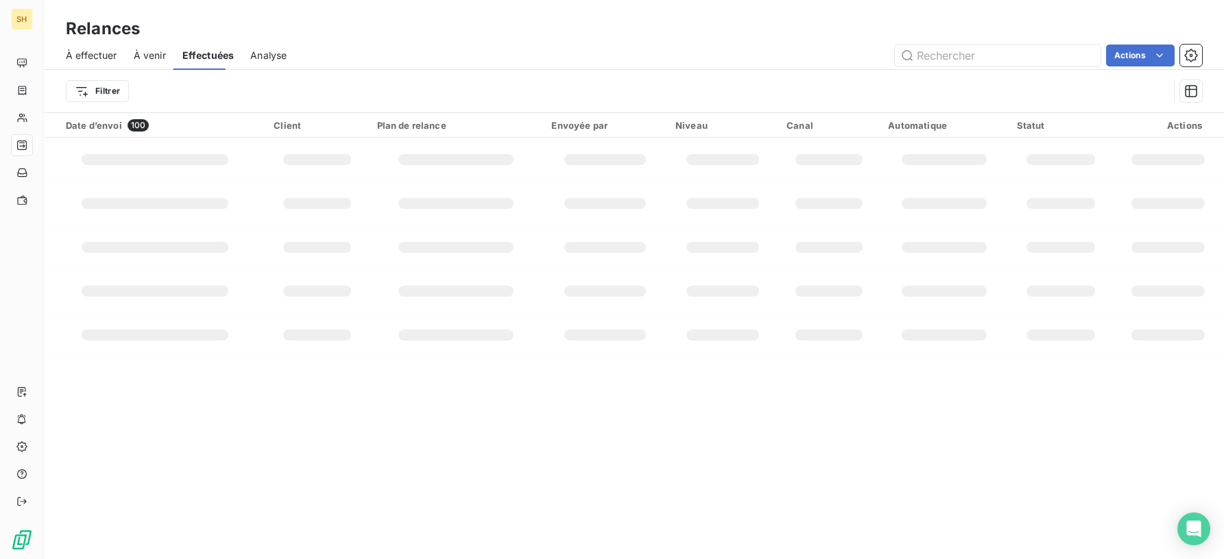
click at [147, 53] on span "À venir" at bounding box center [150, 56] width 32 height 14
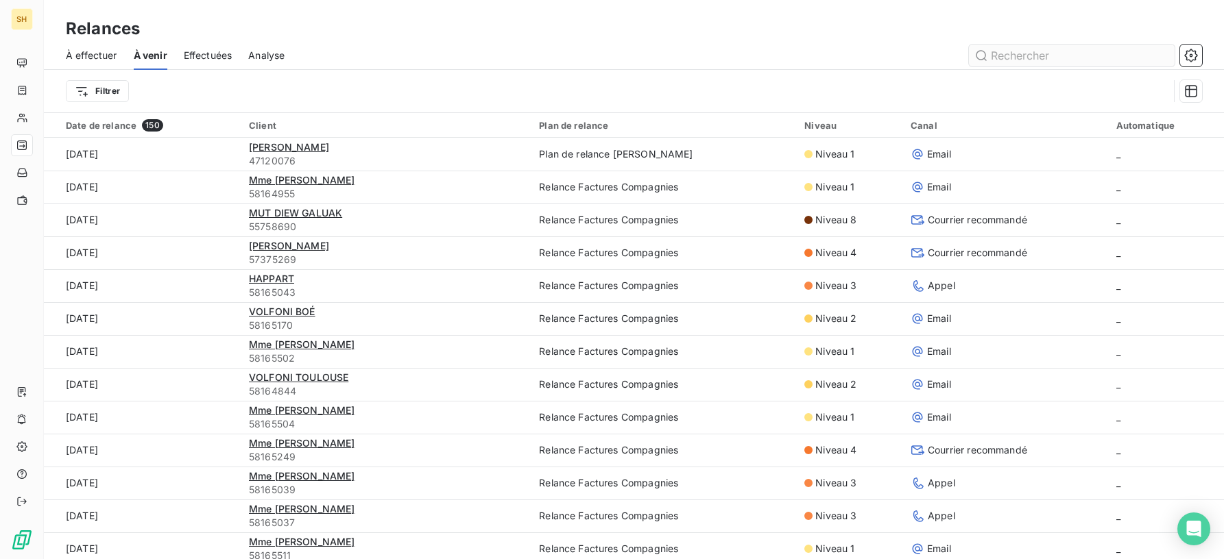
click at [1043, 56] on input "text" at bounding box center [1072, 56] width 206 height 22
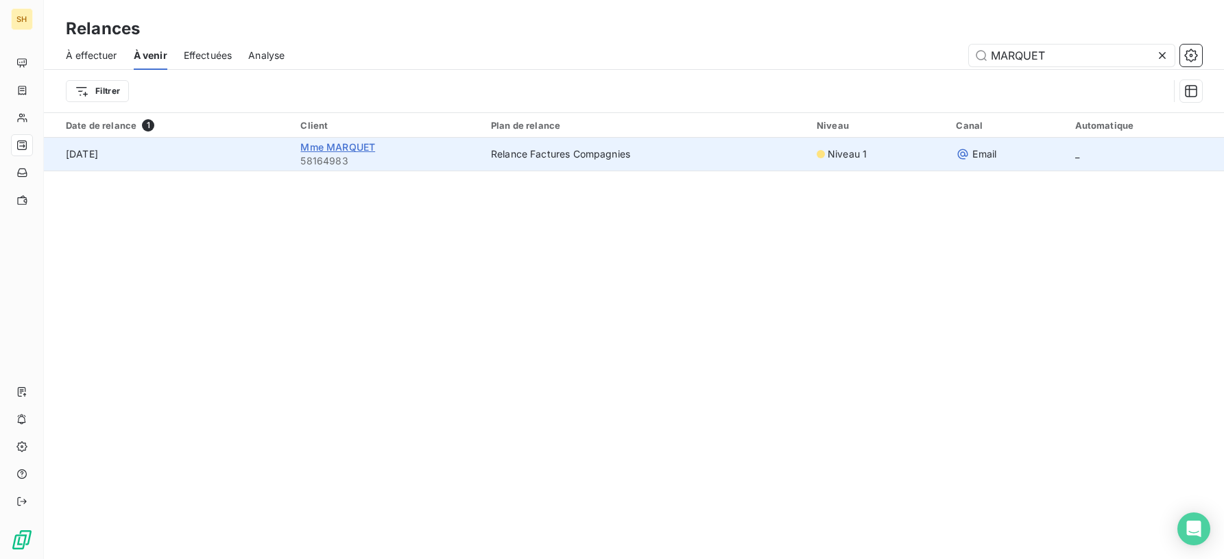
type input "MARQUET"
click at [358, 145] on span "Mme MARQUET" at bounding box center [337, 147] width 75 height 12
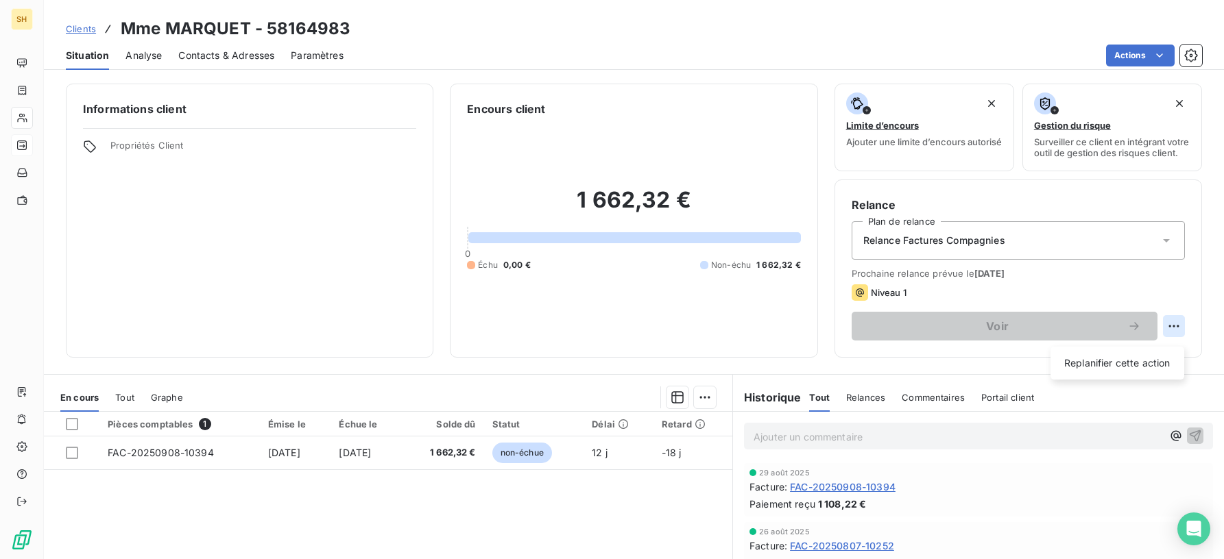
click at [1176, 334] on html "SH Clients Mme MARQUET - 58164983 Situation Analyse Contacts & Adresses Paramèt…" at bounding box center [612, 279] width 1224 height 559
click at [1142, 359] on div "Replanifier cette action" at bounding box center [1117, 363] width 123 height 22
select select "8"
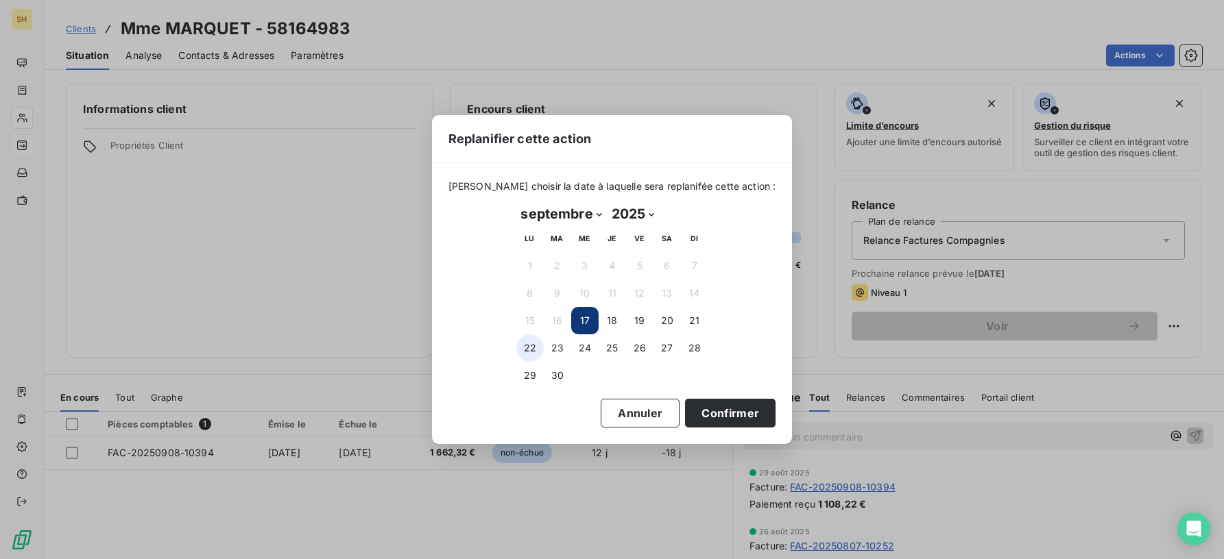
click at [529, 354] on button "22" at bounding box center [529, 348] width 27 height 27
click at [691, 405] on button "Confirmer" at bounding box center [730, 413] width 90 height 29
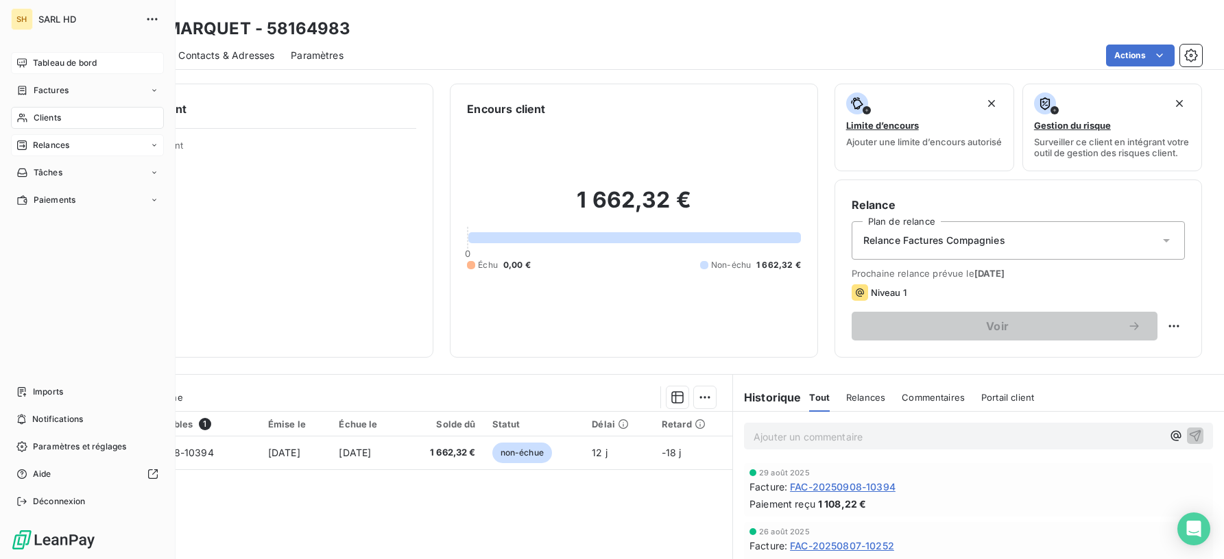
click at [34, 64] on span "Tableau de bord" at bounding box center [65, 63] width 64 height 12
